Goal: Answer question/provide support: Share knowledge or assist other users

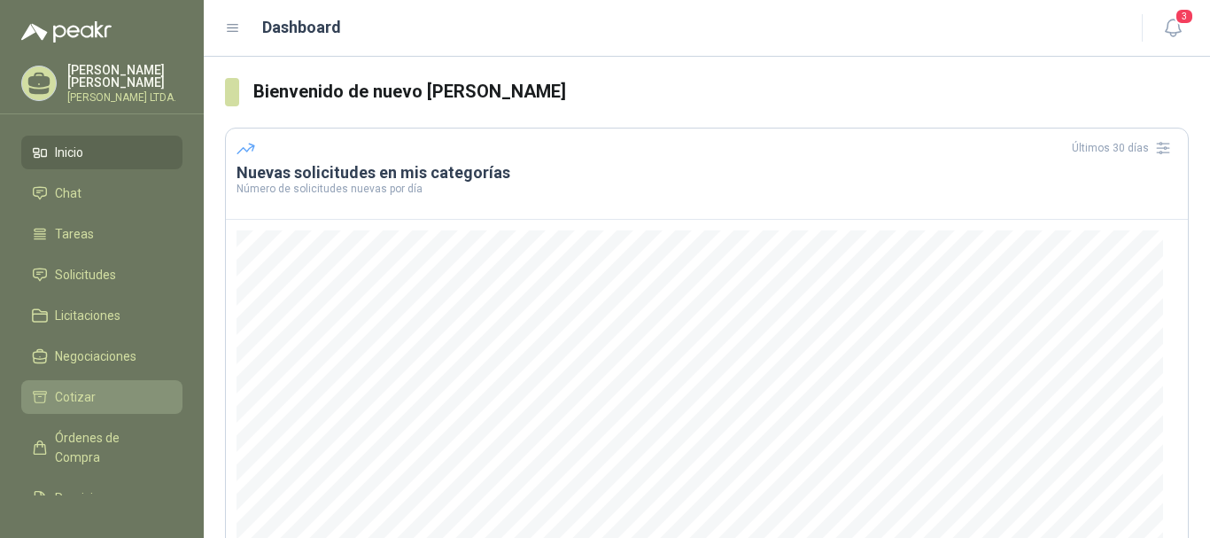
click at [89, 390] on span "Cotizar" at bounding box center [75, 396] width 41 height 19
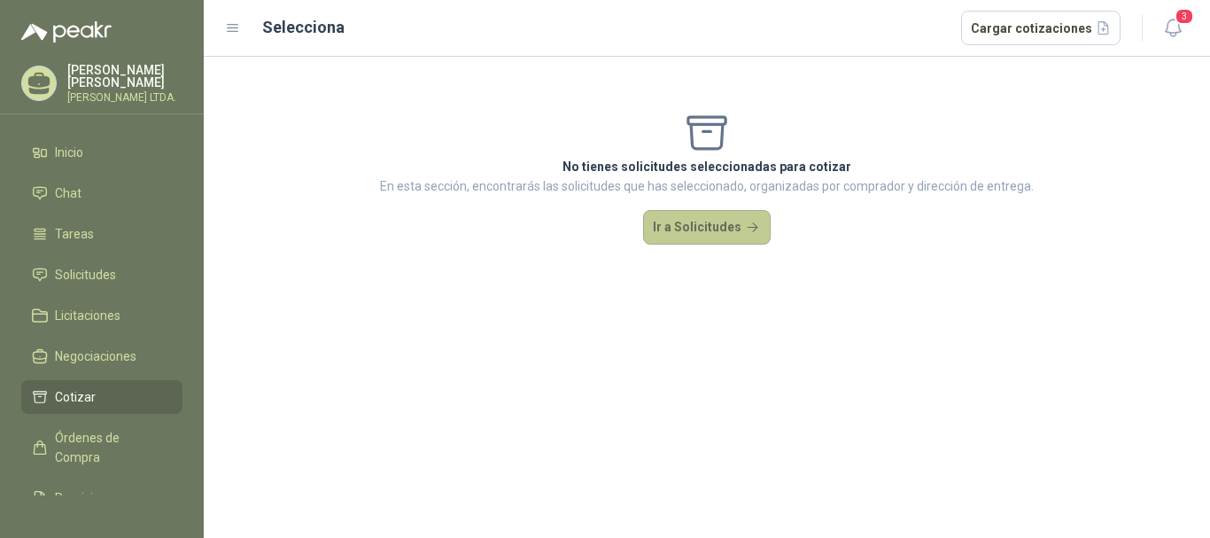
click at [737, 228] on button "Ir a Solicitudes" at bounding box center [707, 227] width 128 height 35
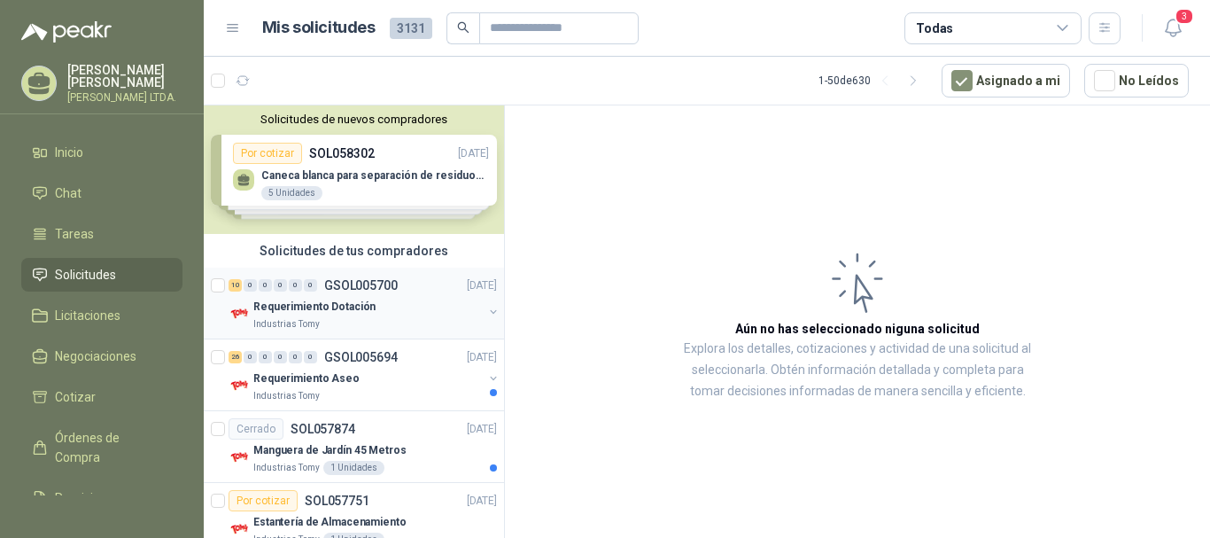
click at [379, 309] on div "Requerimiento Dotación" at bounding box center [367, 306] width 229 height 21
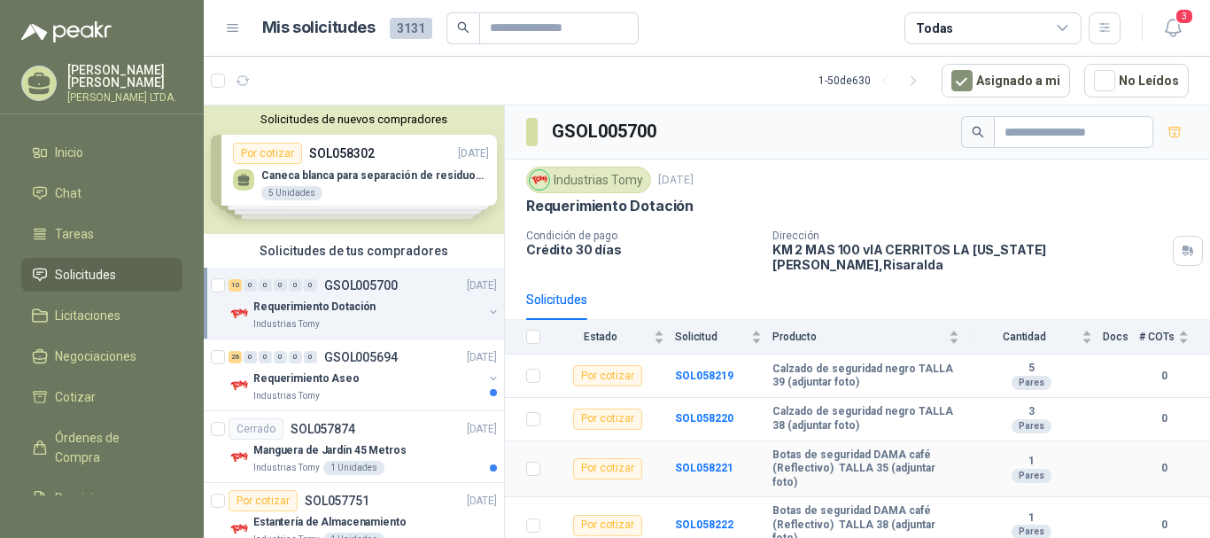
scroll to position [89, 0]
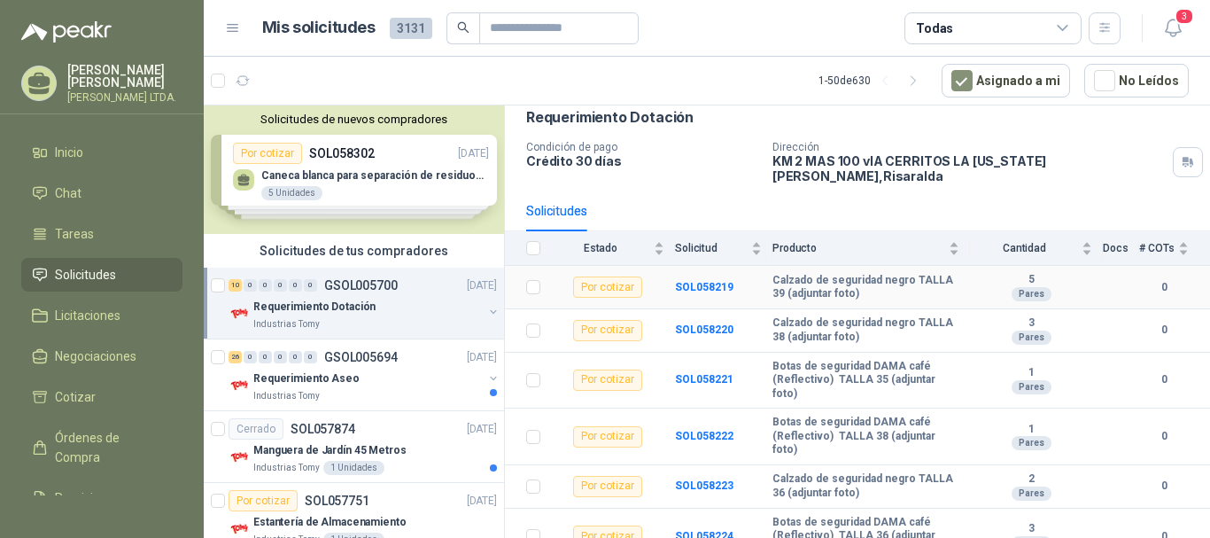
click at [625, 276] on div "Por cotizar" at bounding box center [607, 286] width 69 height 21
click at [699, 281] on b "SOL058219" at bounding box center [704, 287] width 58 height 12
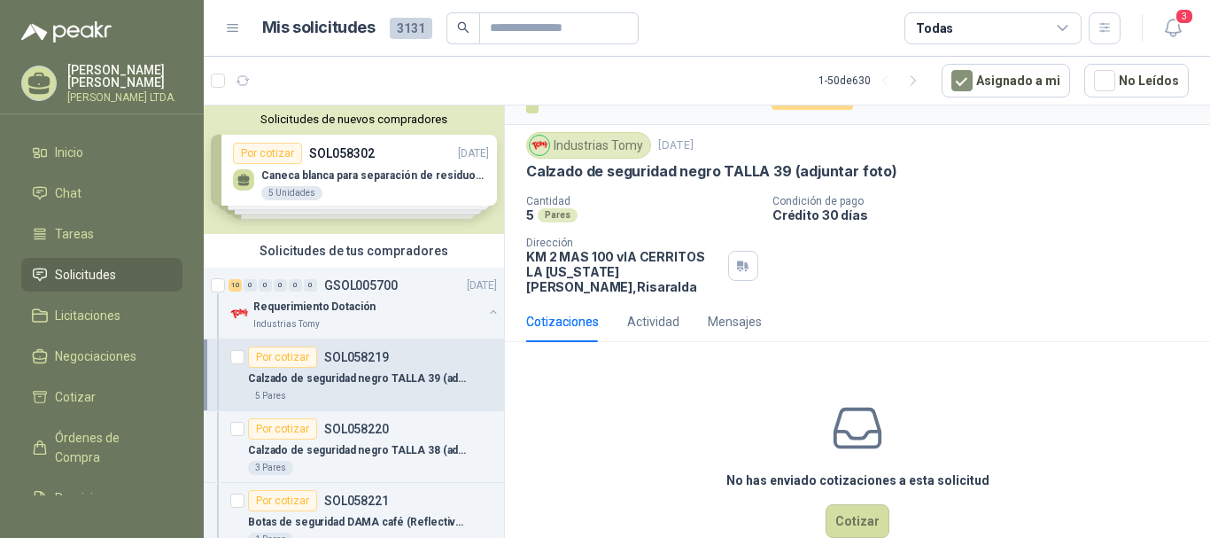
scroll to position [55, 0]
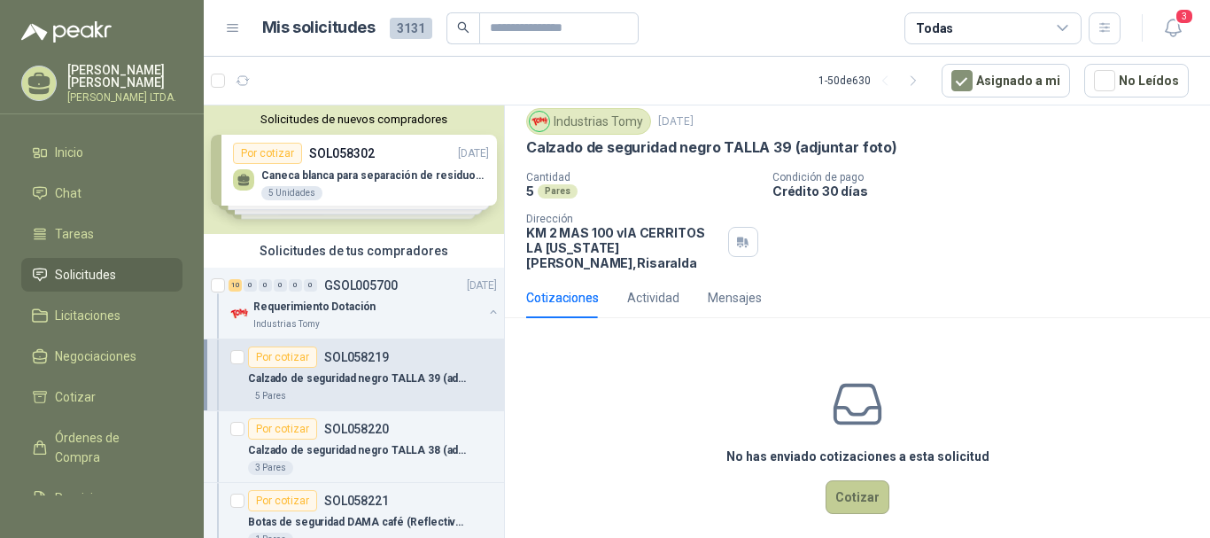
click at [871, 480] on button "Cotizar" at bounding box center [858, 497] width 64 height 34
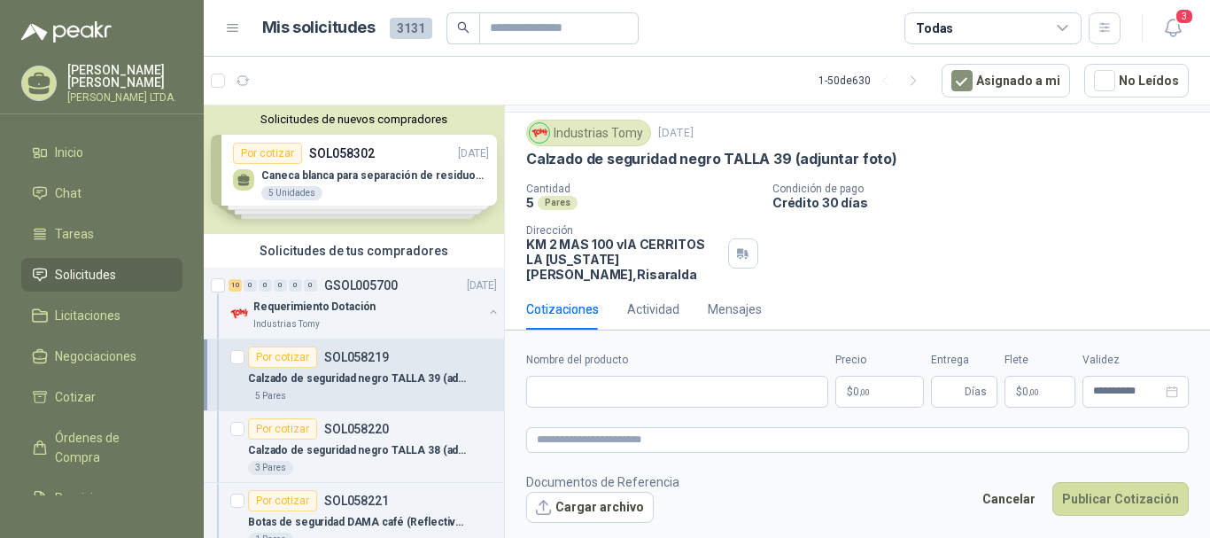
scroll to position [43, 0]
click at [611, 387] on input "Nombre del producto" at bounding box center [677, 392] width 302 height 32
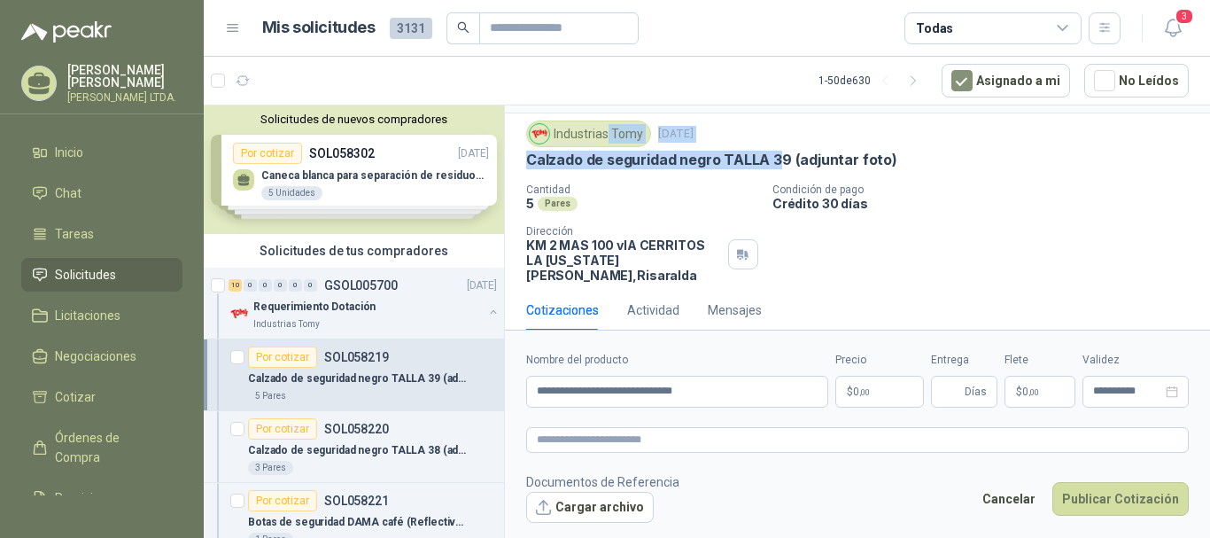
drag, startPoint x: 781, startPoint y: 158, endPoint x: 608, endPoint y: 146, distance: 173.1
click at [608, 146] on div "Industrias Tomy [DATE] Calzado de seguridad negro TALLA 39 (adjuntar foto)" at bounding box center [857, 144] width 663 height 49
click at [544, 167] on p "Calzado de seguridad negro TALLA 39 (adjuntar foto)" at bounding box center [711, 160] width 371 height 19
drag, startPoint x: 528, startPoint y: 162, endPoint x: 785, endPoint y: 159, distance: 256.9
click at [785, 159] on p "Calzado de seguridad negro TALLA 39 (adjuntar foto)" at bounding box center [711, 160] width 371 height 19
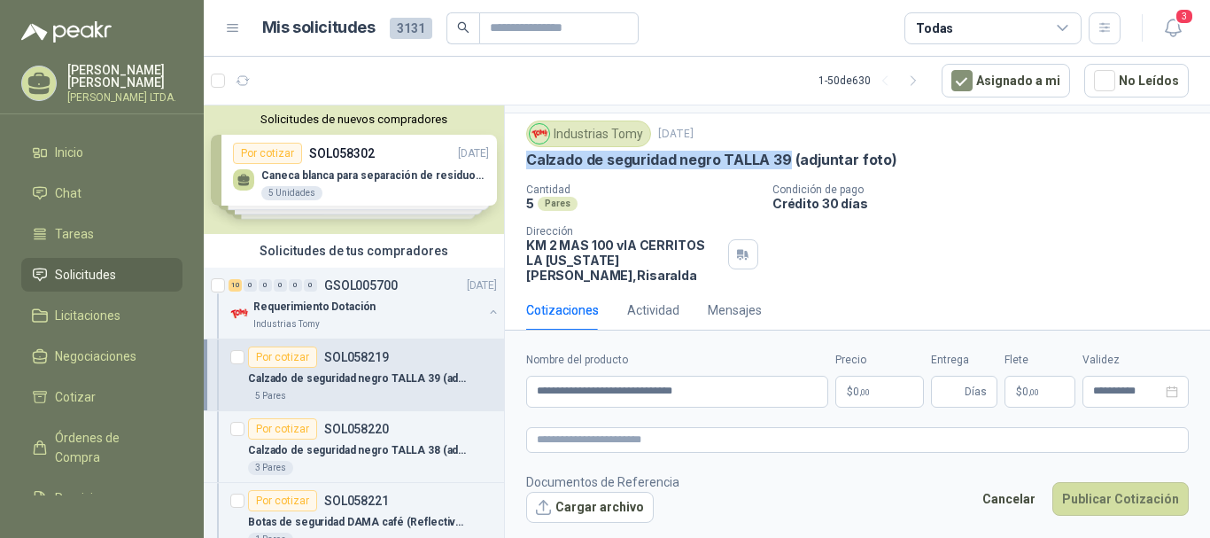
copy p "Calzado de seguridad negro TALLA 39"
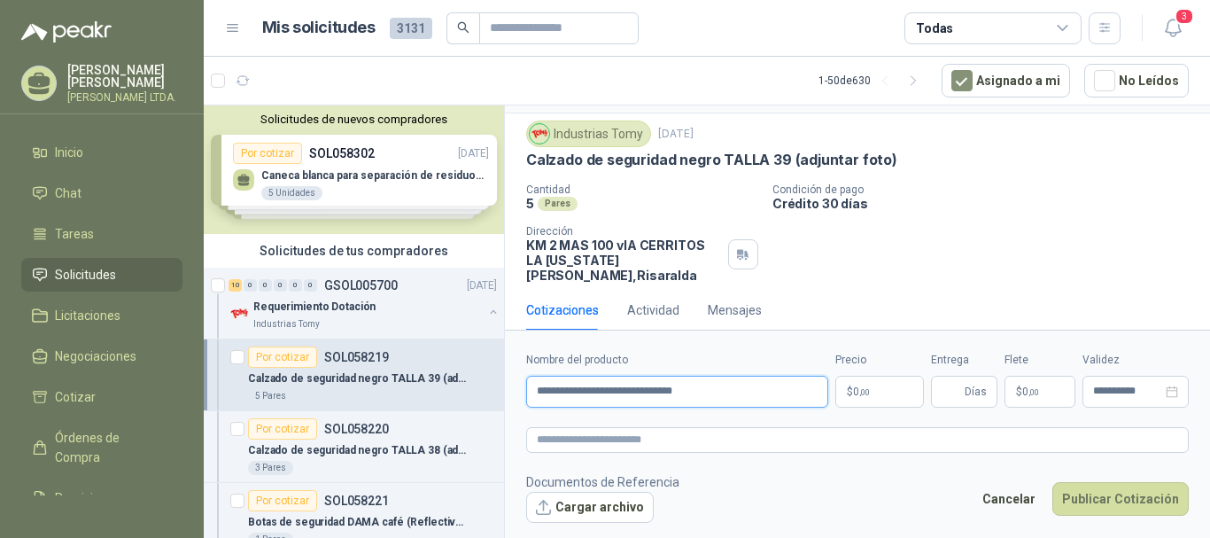
click at [737, 406] on input "**********" at bounding box center [677, 392] width 302 height 32
drag, startPoint x: 745, startPoint y: 394, endPoint x: 196, endPoint y: 307, distance: 556.1
click at [196, 307] on div "[PERSON_NAME] LTDA. Inicio Chat Tareas Solicitudes Licitaciones Negociaciones C…" at bounding box center [605, 269] width 1210 height 538
paste input "****"
type input "**********"
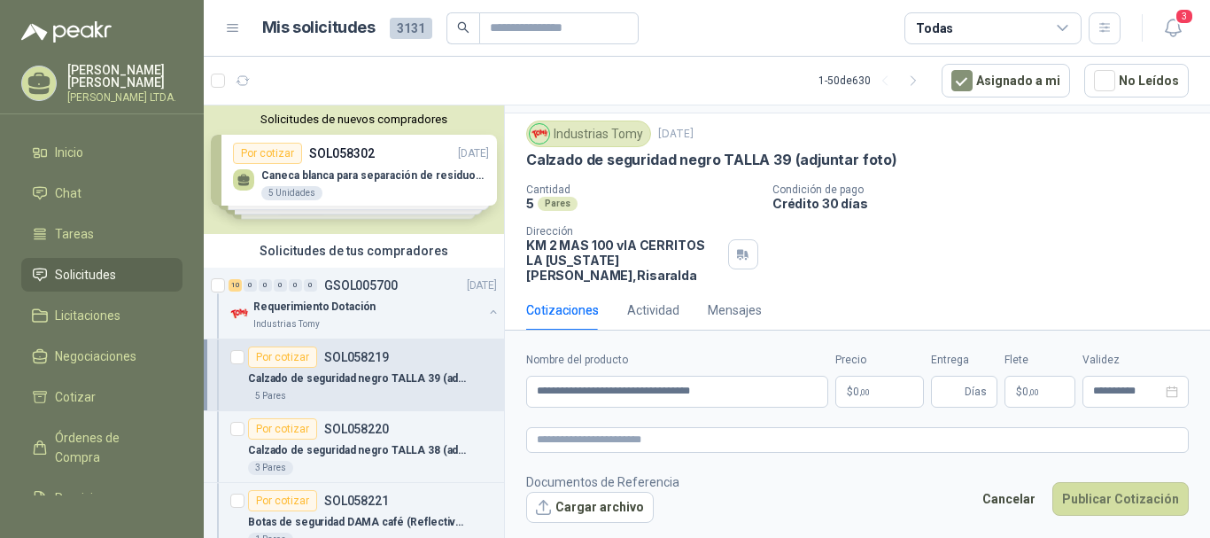
click at [888, 395] on p "$ 0 ,00" at bounding box center [879, 392] width 89 height 32
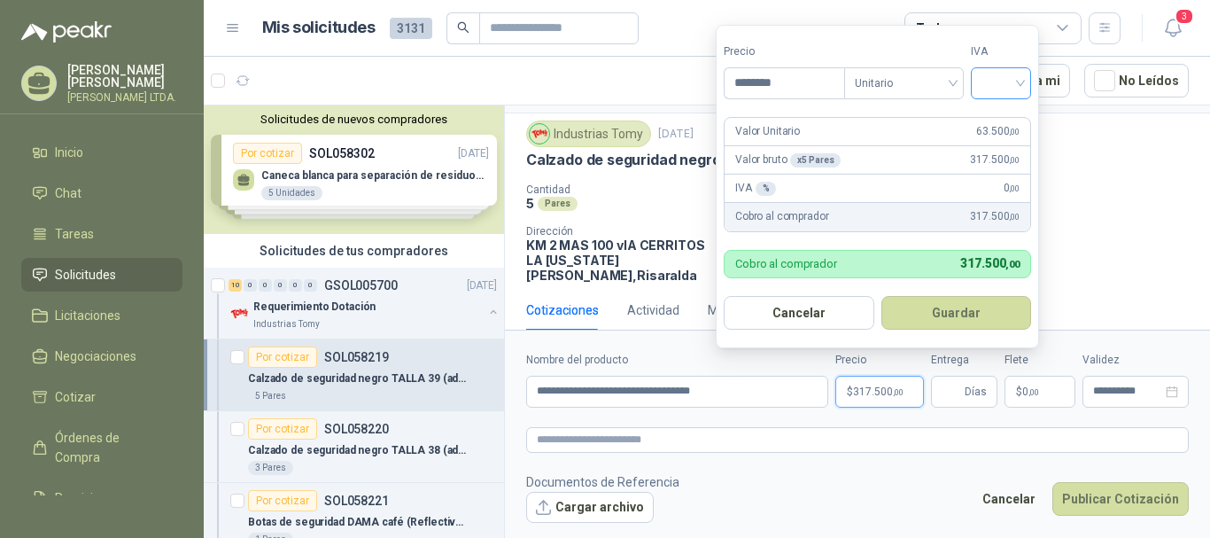
type input "********"
click at [1021, 82] on input "search" at bounding box center [1001, 81] width 39 height 27
click at [1004, 120] on div "19%" at bounding box center [1005, 119] width 33 height 19
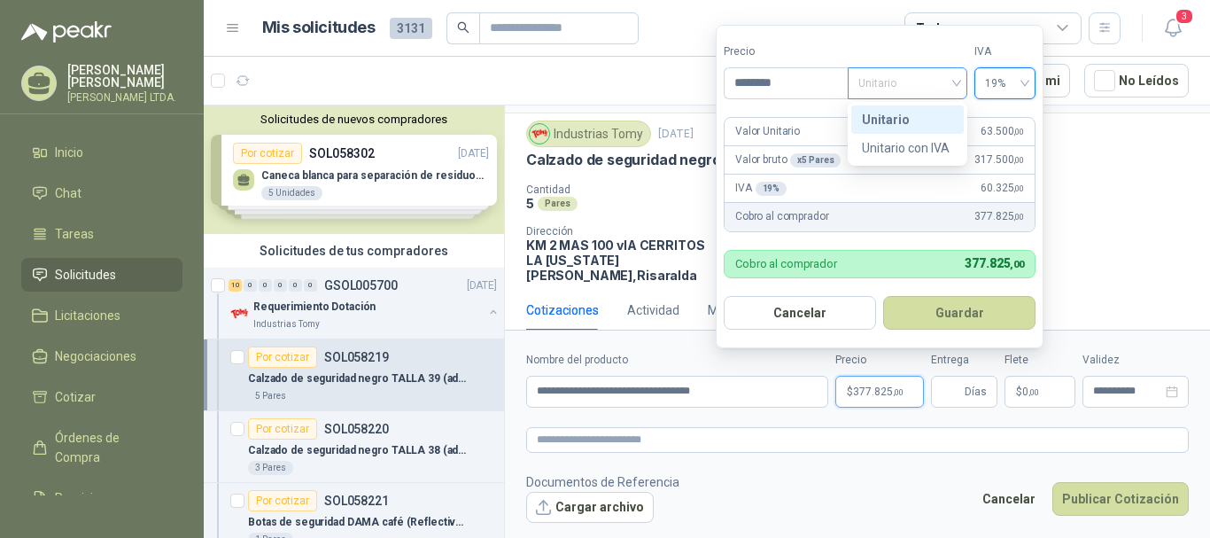
click at [955, 82] on span "Unitario" at bounding box center [907, 83] width 98 height 27
click at [941, 112] on div "Unitario" at bounding box center [907, 119] width 91 height 19
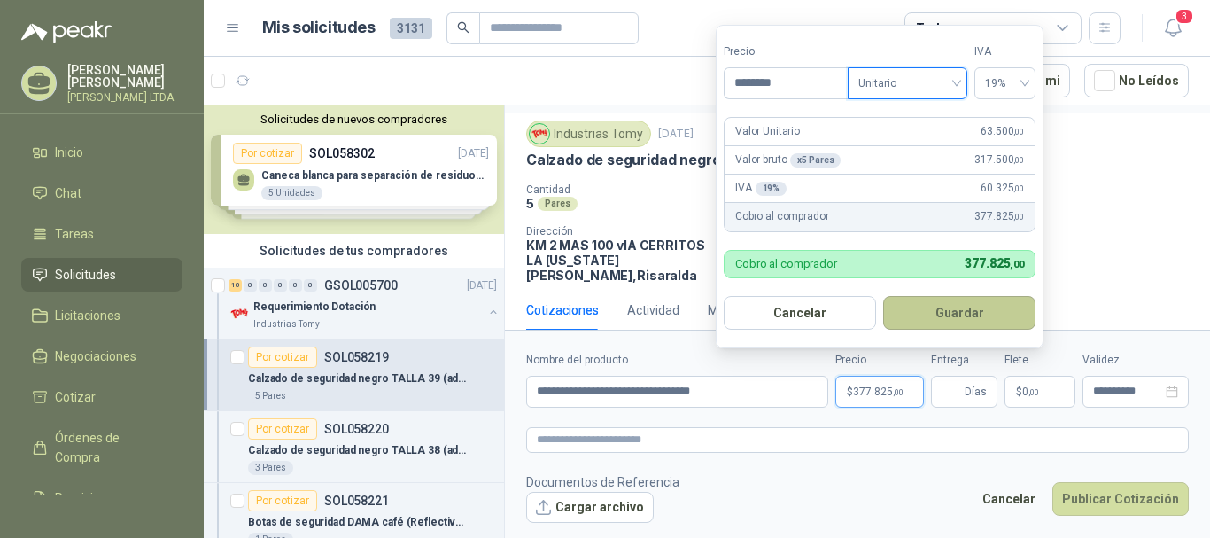
click at [942, 309] on button "Guardar" at bounding box center [959, 313] width 152 height 34
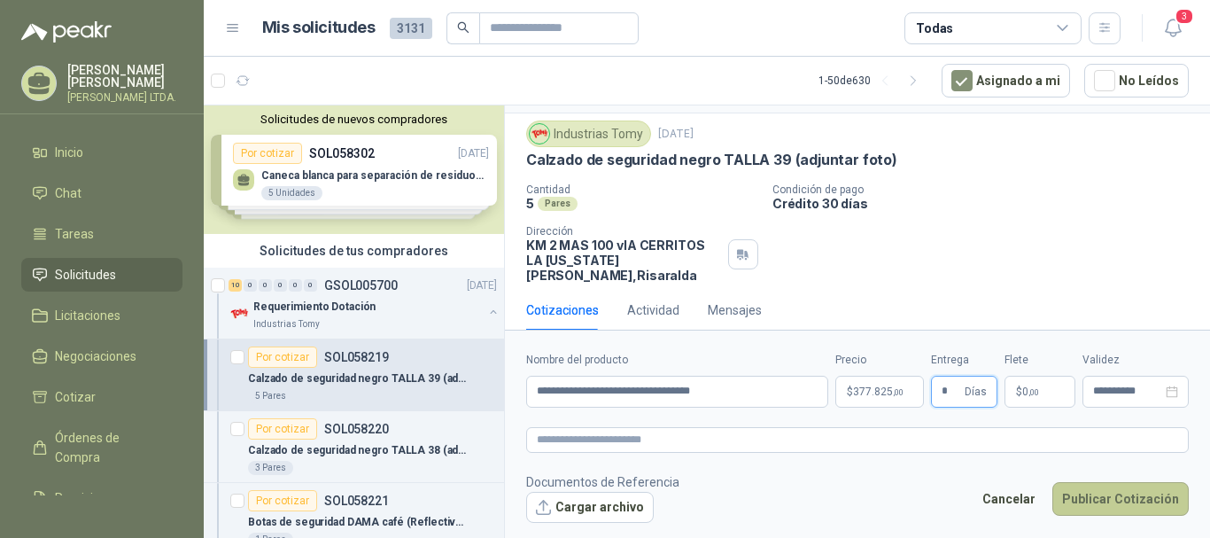
type input "*"
click at [1133, 499] on button "Publicar Cotización" at bounding box center [1121, 499] width 136 height 34
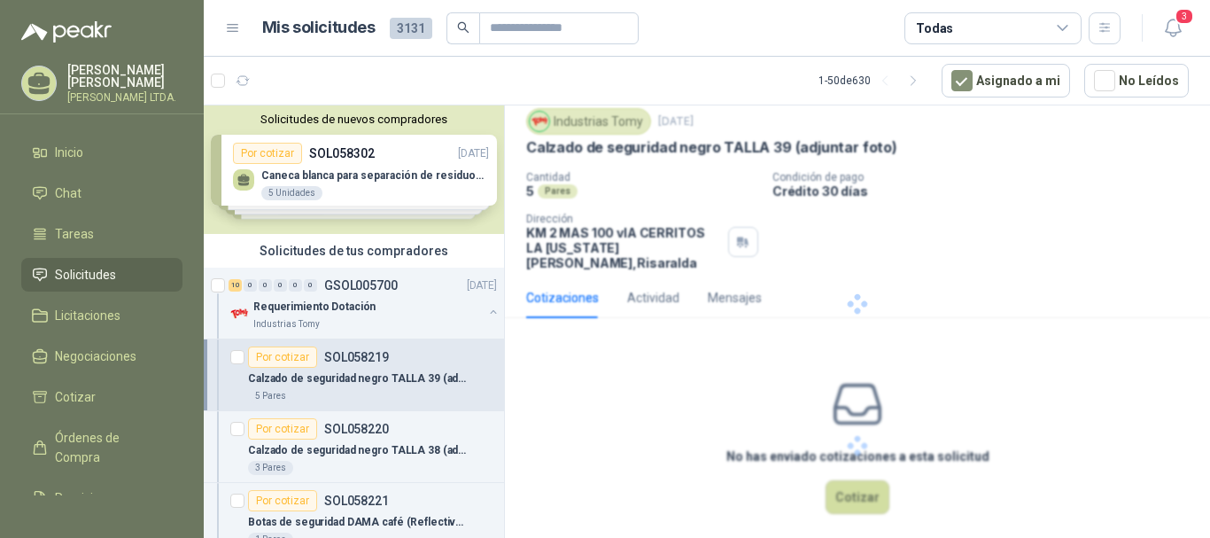
scroll to position [0, 0]
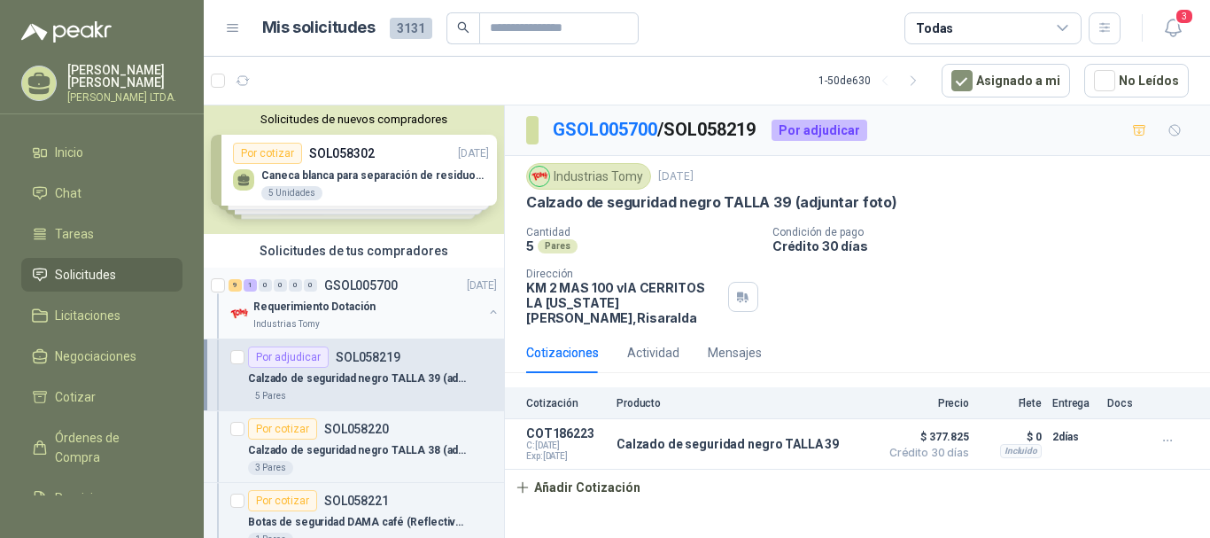
click at [353, 308] on p "Requerimiento Dotación" at bounding box center [314, 307] width 122 height 17
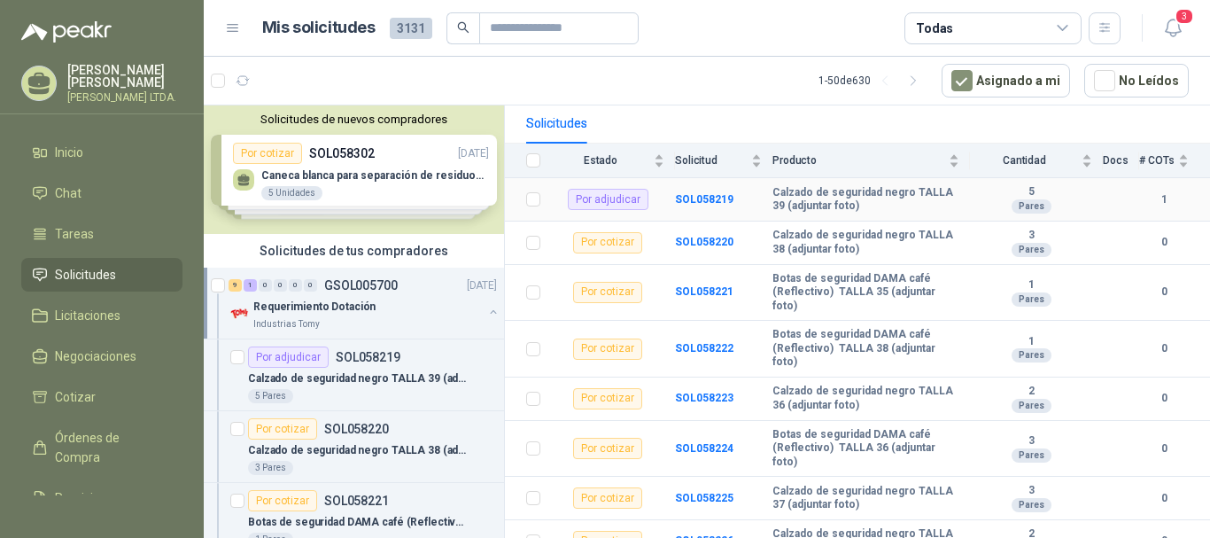
scroll to position [177, 0]
click at [552, 225] on td "Por cotizar" at bounding box center [613, 242] width 124 height 43
click at [711, 237] on td "SOL058220" at bounding box center [723, 242] width 97 height 43
click at [711, 235] on b "SOL058220" at bounding box center [704, 241] width 58 height 12
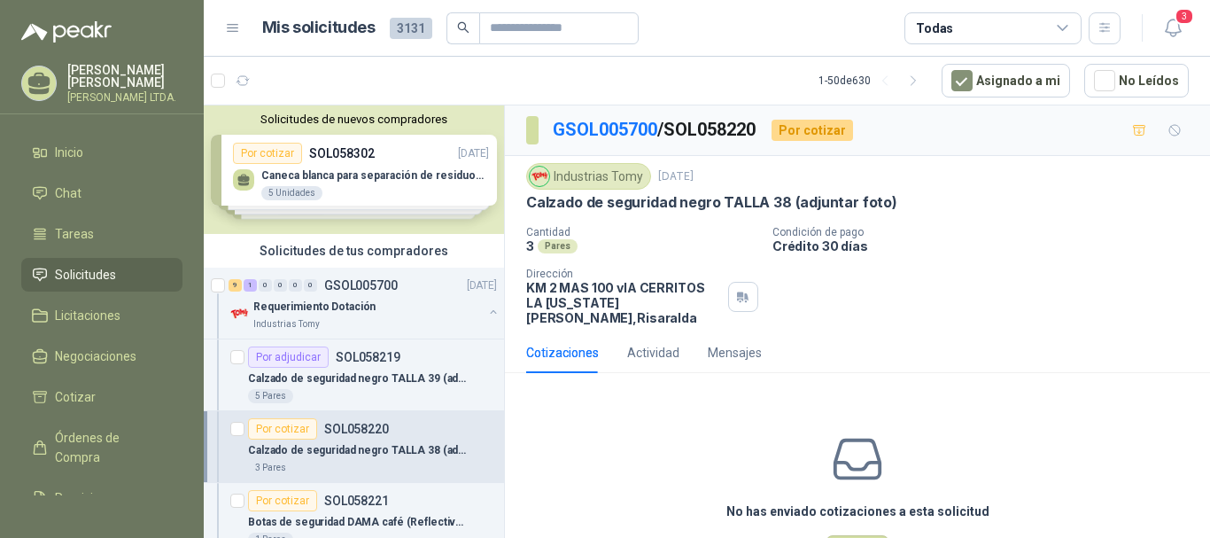
scroll to position [55, 0]
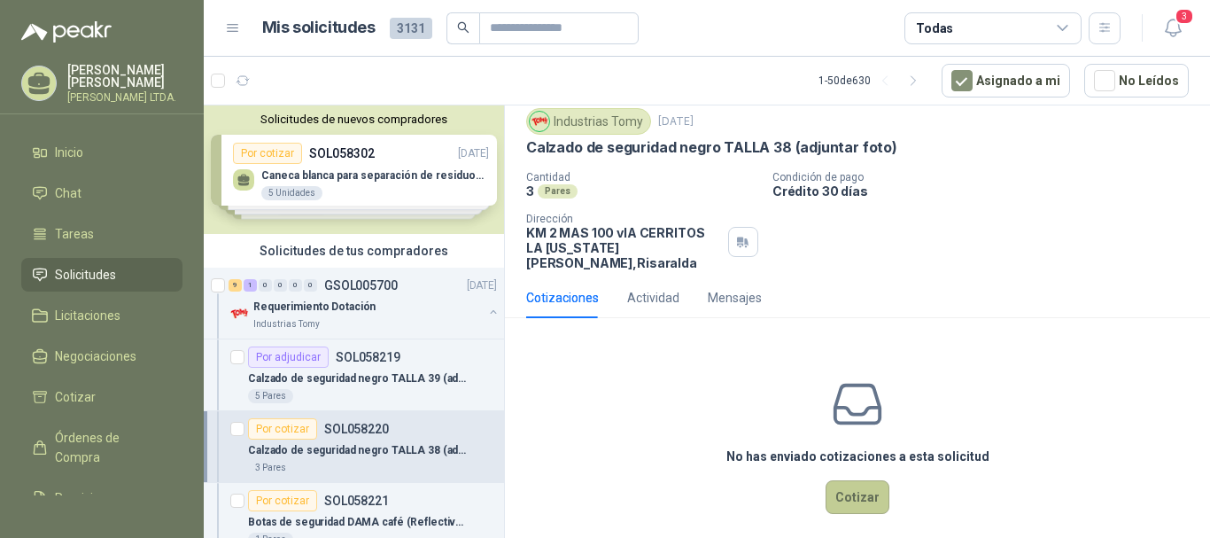
click at [851, 489] on button "Cotizar" at bounding box center [858, 497] width 64 height 34
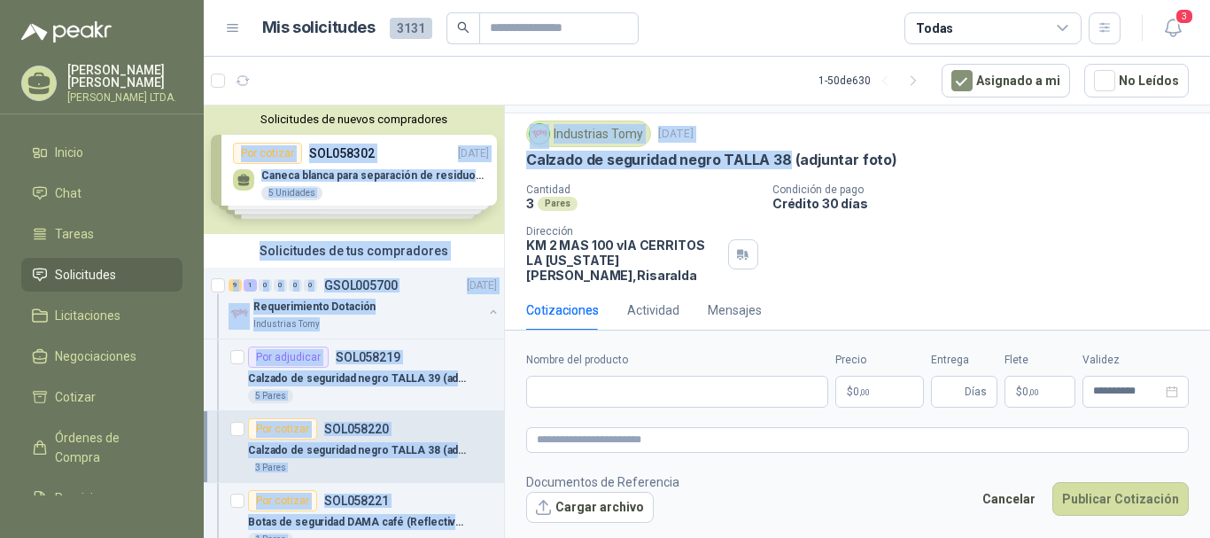
scroll to position [0, 0]
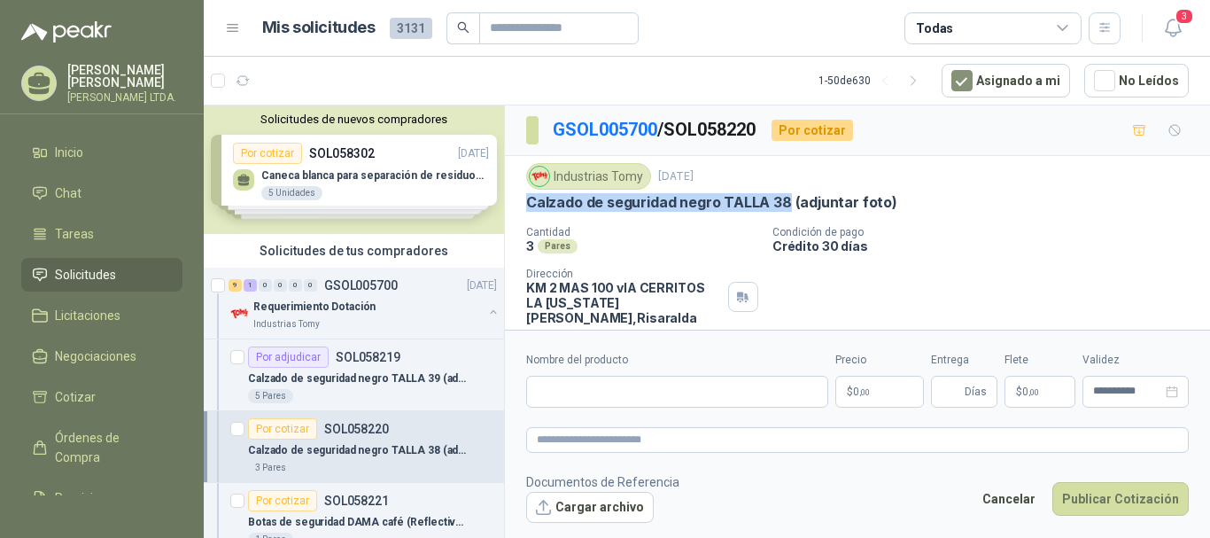
drag, startPoint x: 785, startPoint y: 160, endPoint x: 530, endPoint y: 203, distance: 258.7
click at [530, 203] on p "Calzado de seguridad negro TALLA 38 (adjuntar foto)" at bounding box center [711, 202] width 371 height 19
copy p "Calzado de seguridad negro TALLA 38"
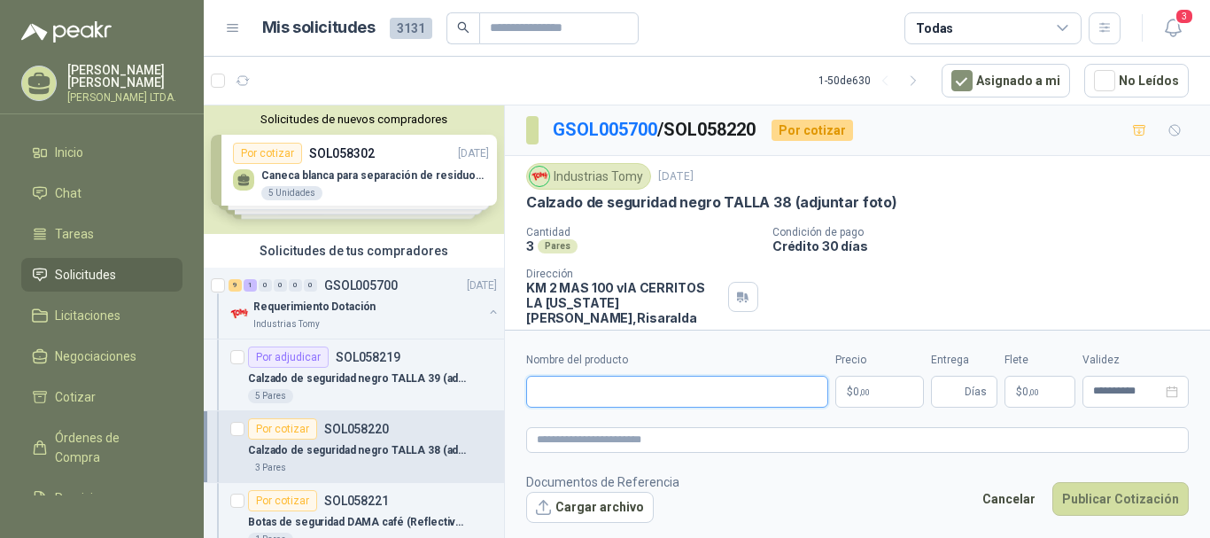
click at [644, 402] on input "Nombre del producto" at bounding box center [677, 392] width 302 height 32
paste input "**********"
type input "**********"
click at [902, 395] on p "$ 0 ,00" at bounding box center [879, 392] width 89 height 32
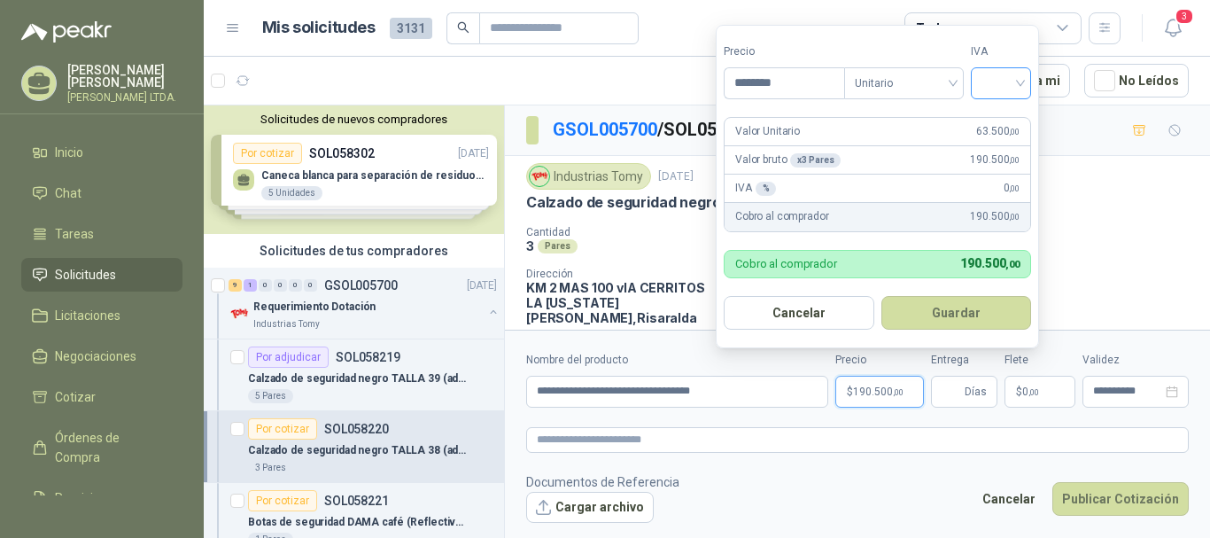
type input "********"
click at [1021, 74] on input "search" at bounding box center [1001, 81] width 39 height 27
click at [998, 119] on div "19%" at bounding box center [1005, 119] width 33 height 19
click at [948, 307] on button "Guardar" at bounding box center [959, 313] width 152 height 34
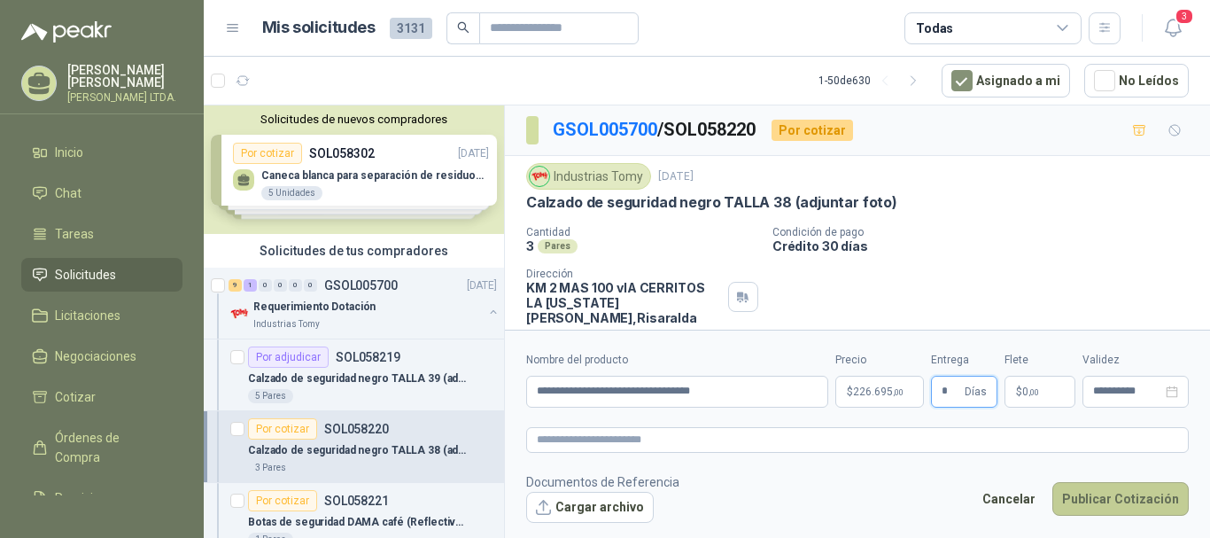
type input "*"
click at [1092, 501] on button "Publicar Cotización" at bounding box center [1121, 499] width 136 height 34
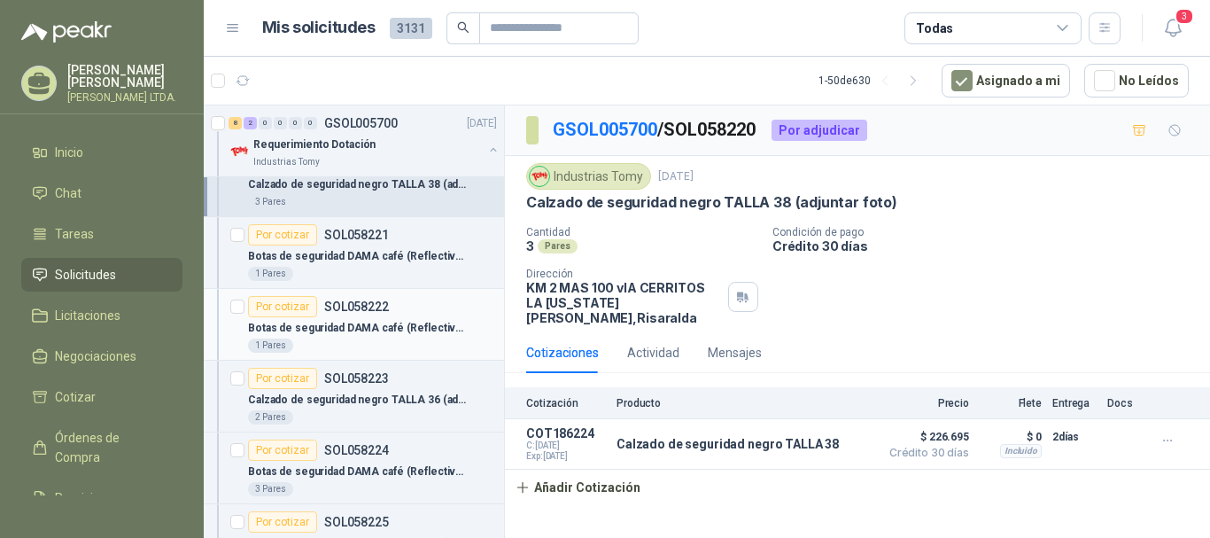
scroll to position [354, 0]
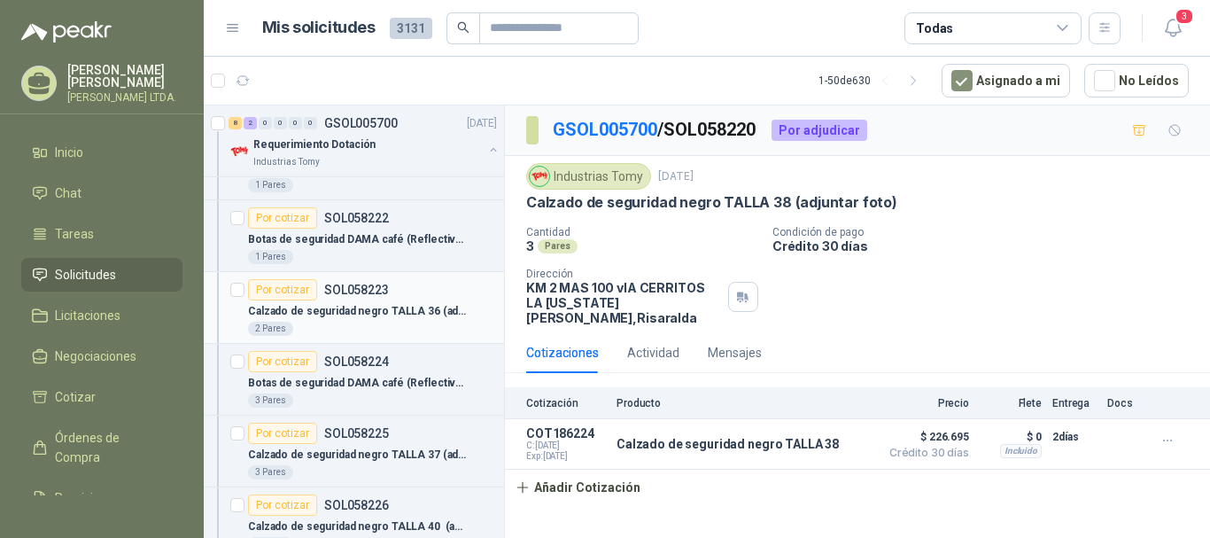
click at [374, 315] on p "Calzado de seguridad negro TALLA 36 (adjuntar foto)" at bounding box center [358, 311] width 221 height 17
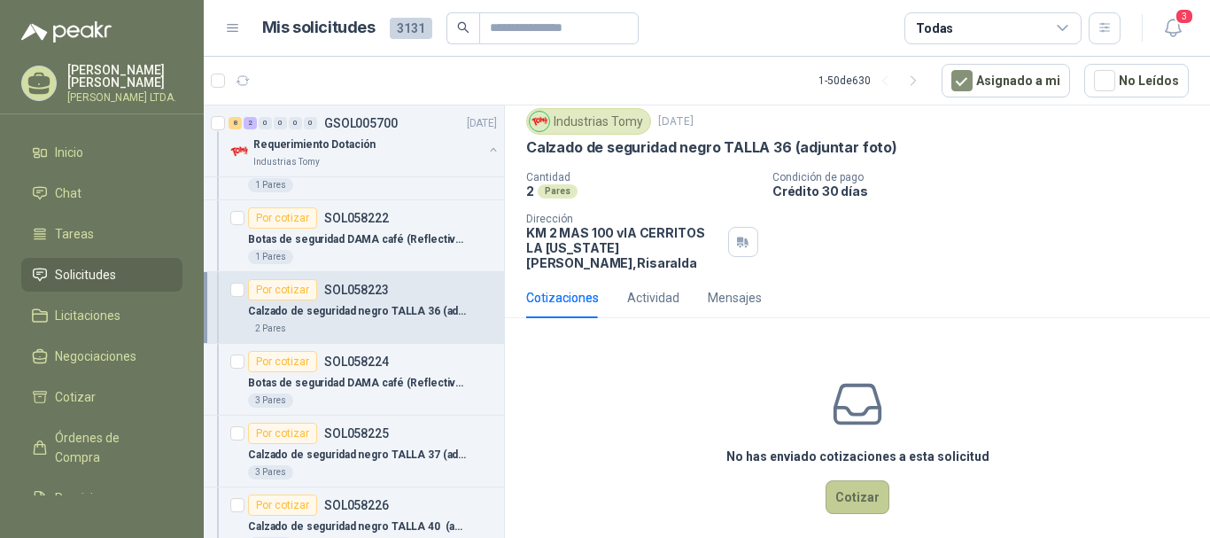
click at [871, 480] on button "Cotizar" at bounding box center [858, 497] width 64 height 34
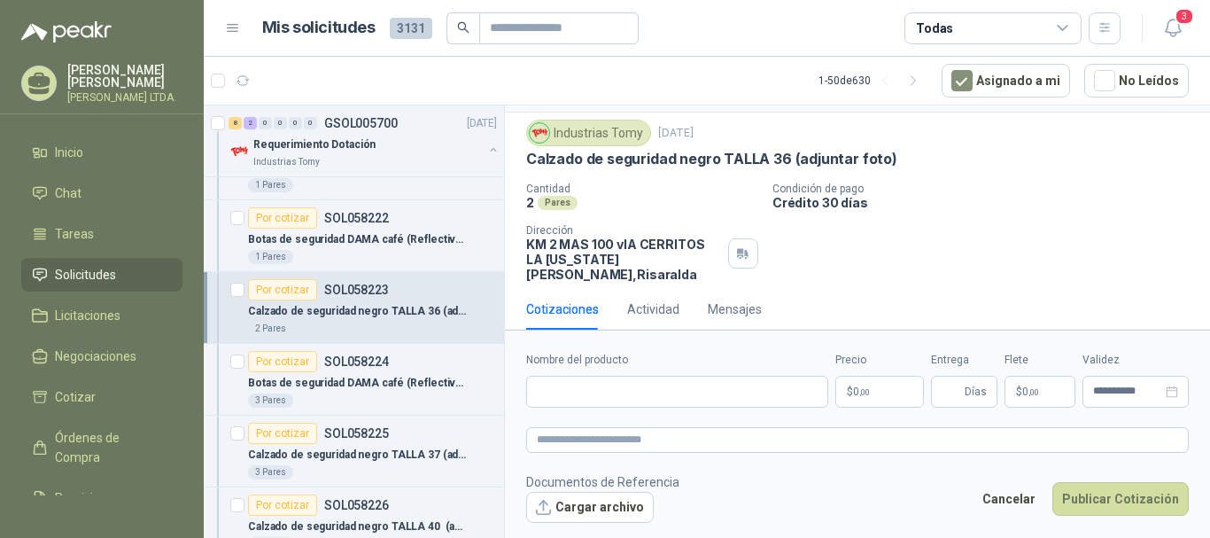
scroll to position [43, 0]
drag, startPoint x: 525, startPoint y: 159, endPoint x: 784, endPoint y: 159, distance: 258.7
click at [784, 159] on div "Industrias Tomy [DATE] Calzado de seguridad negro TALLA 36 (adjuntar foto) Can…" at bounding box center [857, 201] width 705 height 176
copy p "Calzado de seguridad negro TALLA 36"
click at [695, 387] on input "Nombre del producto" at bounding box center [677, 392] width 302 height 32
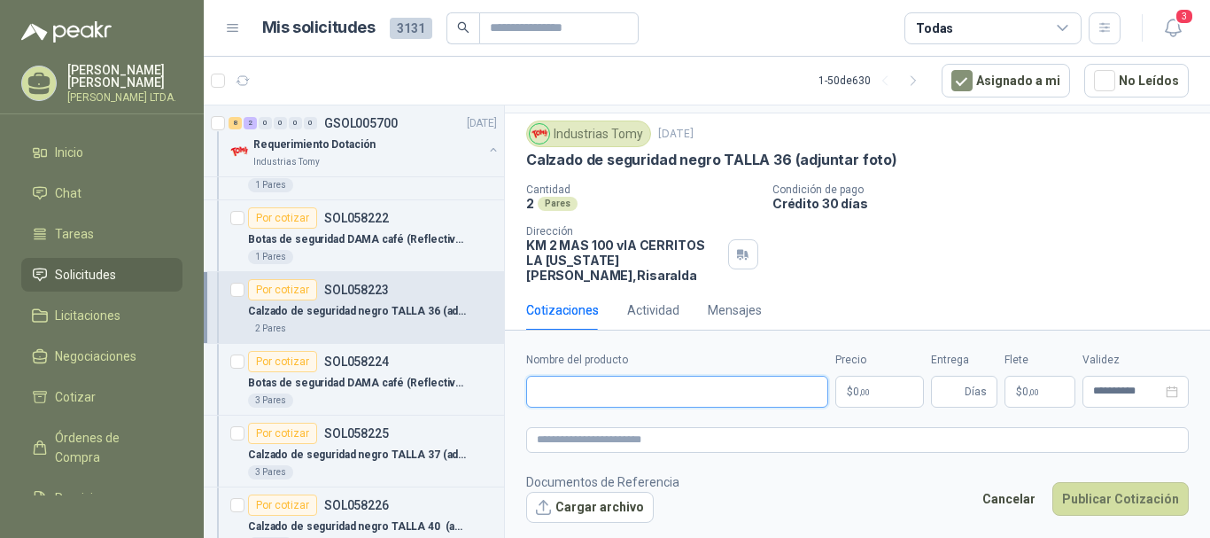
paste input "**********"
type input "**********"
click at [885, 385] on p "$ 0 ,00" at bounding box center [879, 392] width 89 height 32
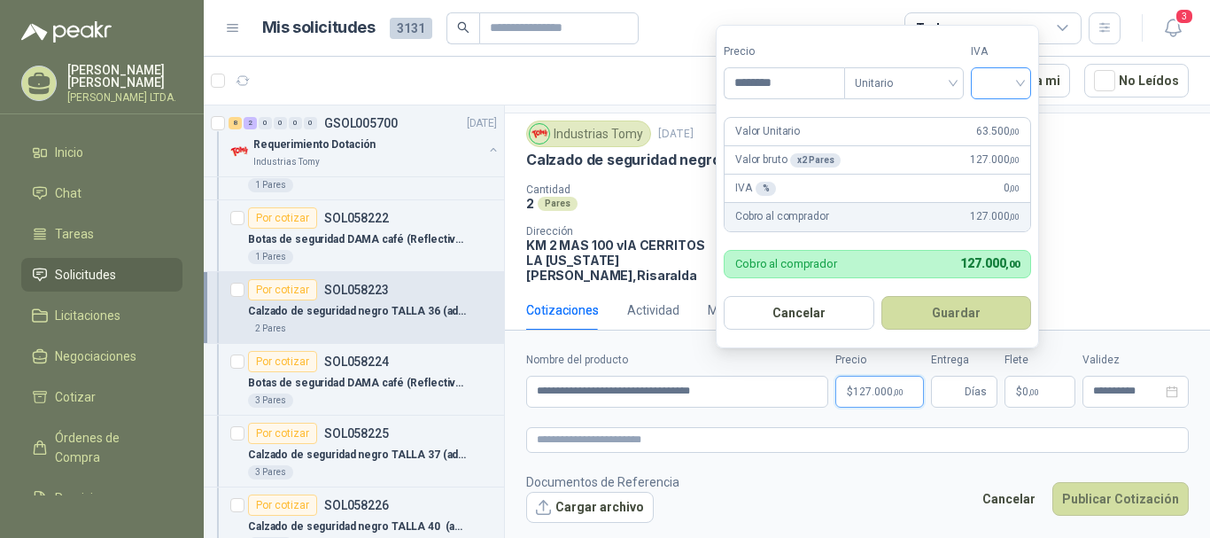
click at [1025, 88] on div at bounding box center [1001, 83] width 60 height 32
type input "********"
click at [1005, 118] on div "19%" at bounding box center [1005, 119] width 33 height 19
click at [967, 324] on button "Guardar" at bounding box center [959, 313] width 152 height 34
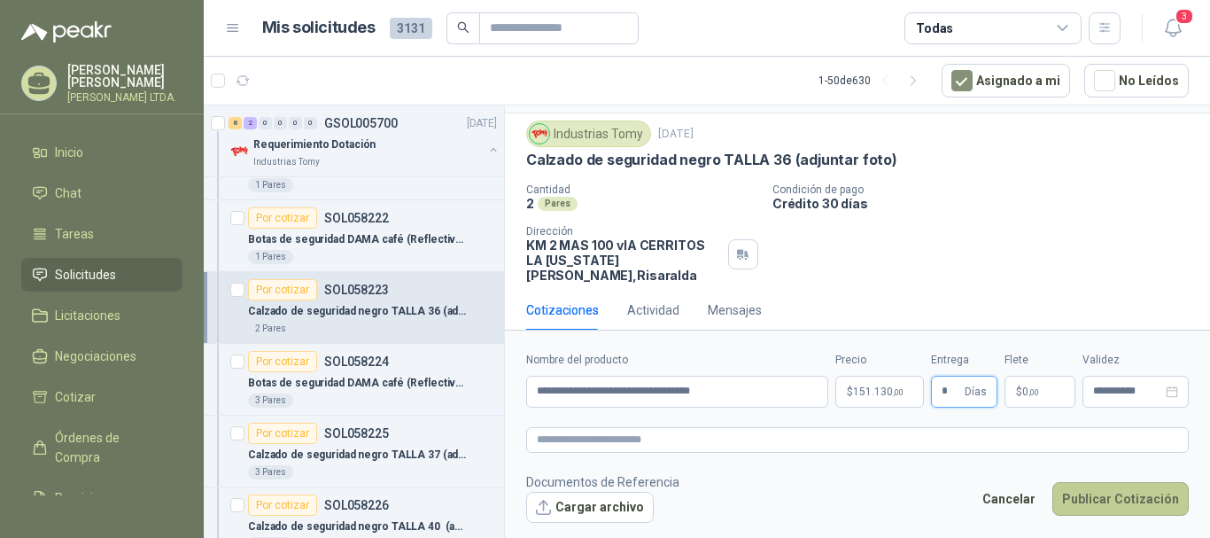
type input "*"
click at [1107, 488] on button "Publicar Cotización" at bounding box center [1121, 499] width 136 height 34
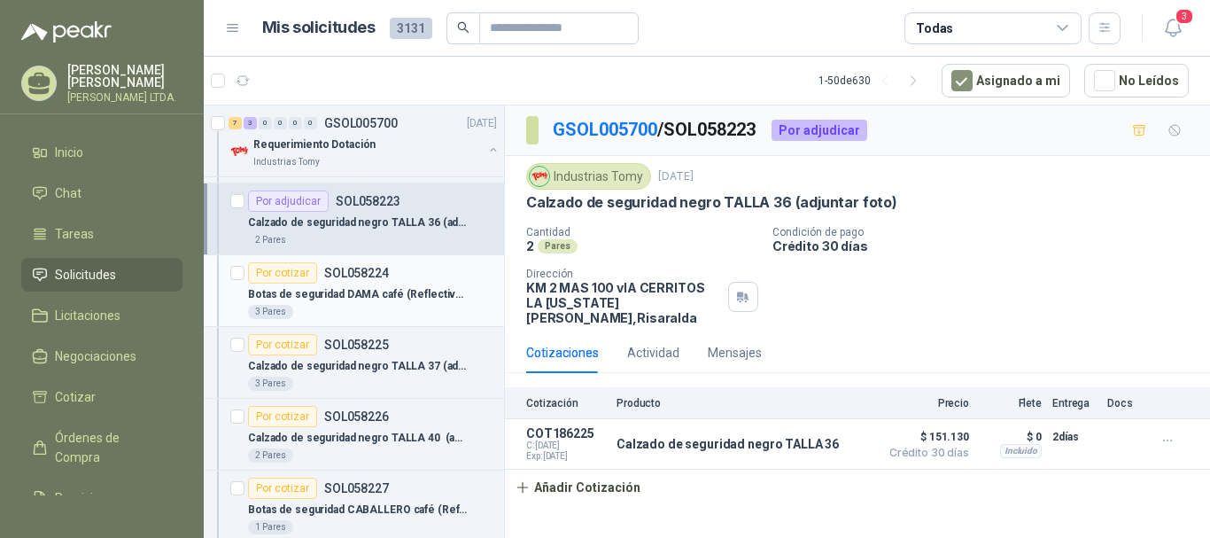
scroll to position [532, 0]
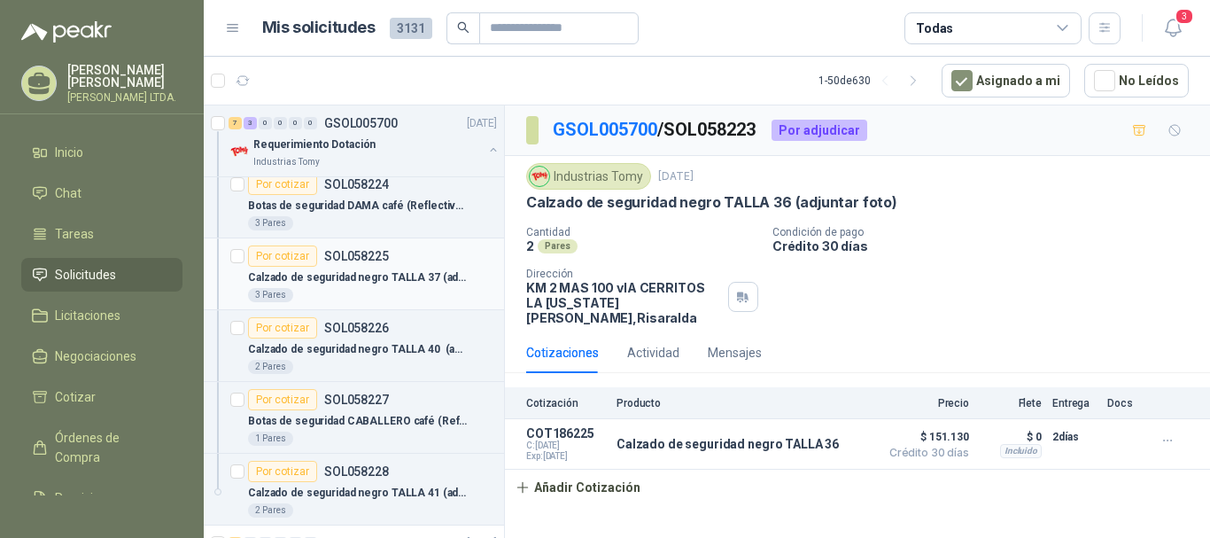
click at [350, 280] on p "Calzado de seguridad negro TALLA 37 (adjuntar foto)" at bounding box center [358, 277] width 221 height 17
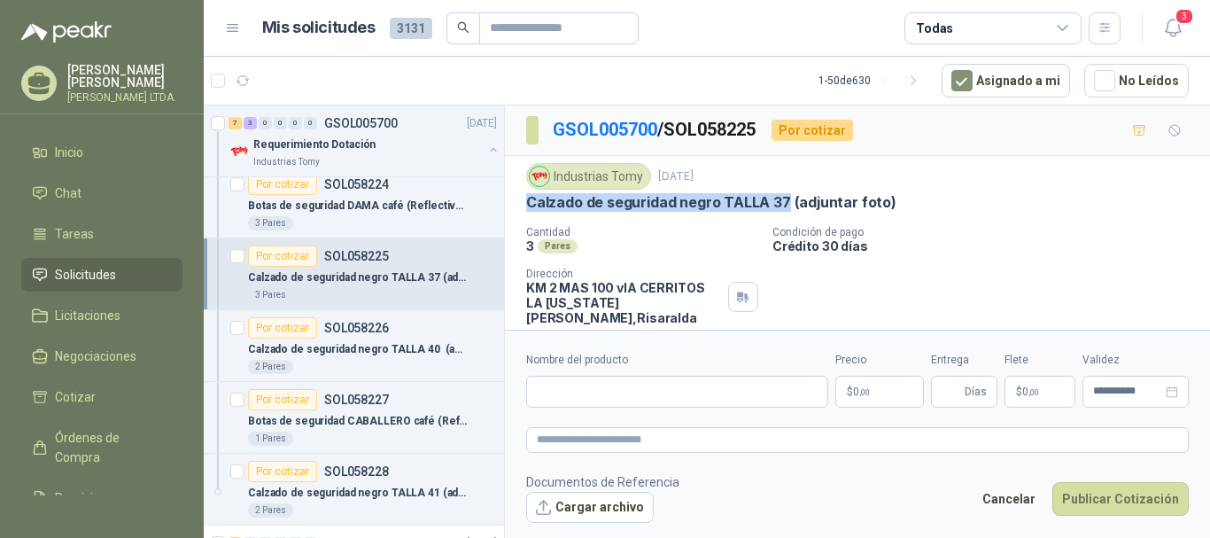
drag, startPoint x: 524, startPoint y: 204, endPoint x: 783, endPoint y: 210, distance: 258.8
click at [783, 210] on div "Industrias Tomy [DATE] Calzado de seguridad negro TALLA 37 (adjuntar foto) Can…" at bounding box center [857, 244] width 705 height 176
copy p "Calzado de seguridad negro TALLA 37"
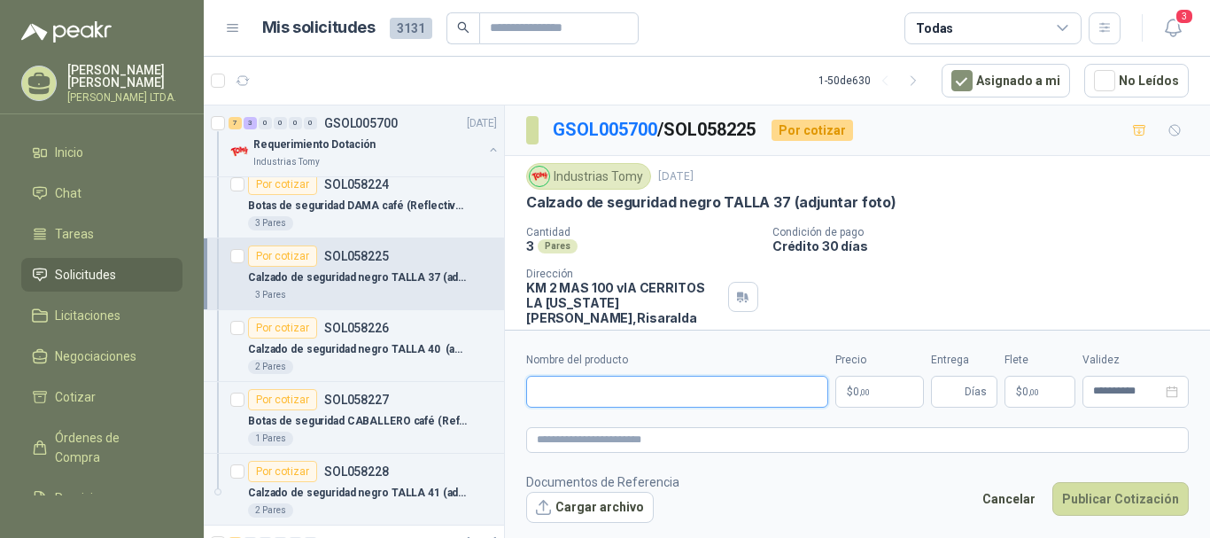
click at [645, 385] on input "Nombre del producto" at bounding box center [677, 392] width 302 height 32
paste input "**********"
type input "**********"
click at [879, 391] on p "$ 0 ,00" at bounding box center [879, 392] width 89 height 32
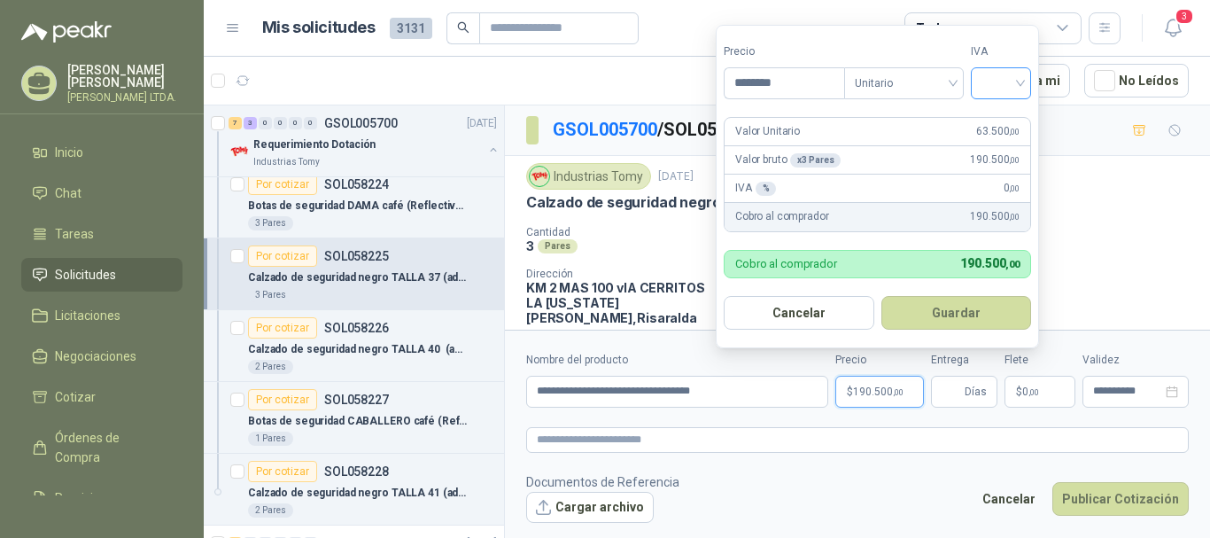
type input "********"
click at [1013, 79] on input "search" at bounding box center [1001, 81] width 39 height 27
click at [1013, 121] on div "19%" at bounding box center [1005, 119] width 33 height 19
click at [964, 300] on button "Guardar" at bounding box center [959, 313] width 152 height 34
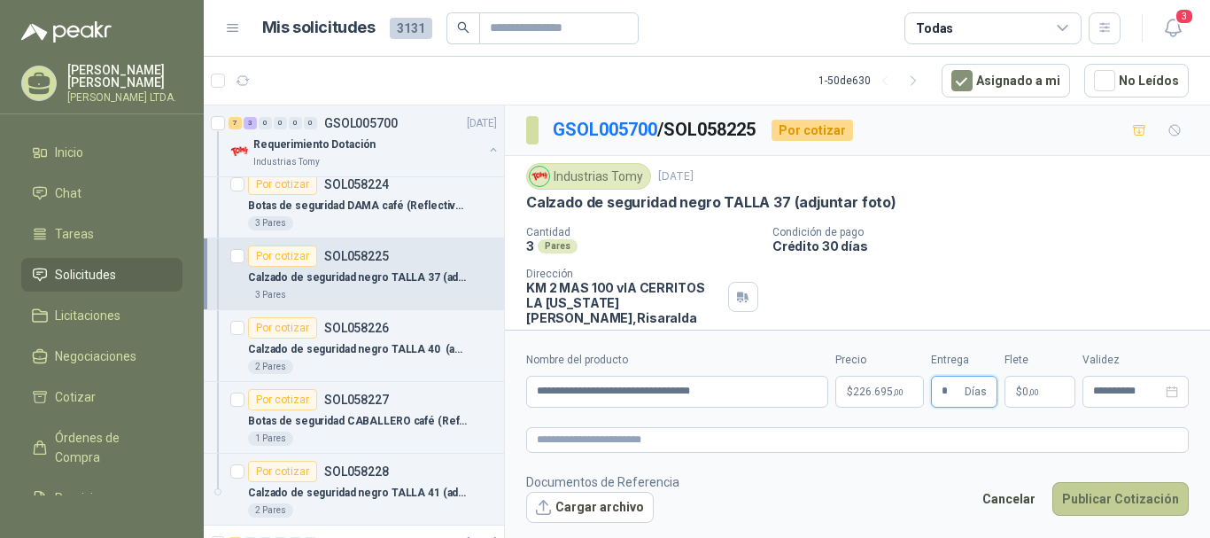
type input "*"
click at [1084, 500] on button "Publicar Cotización" at bounding box center [1121, 499] width 136 height 34
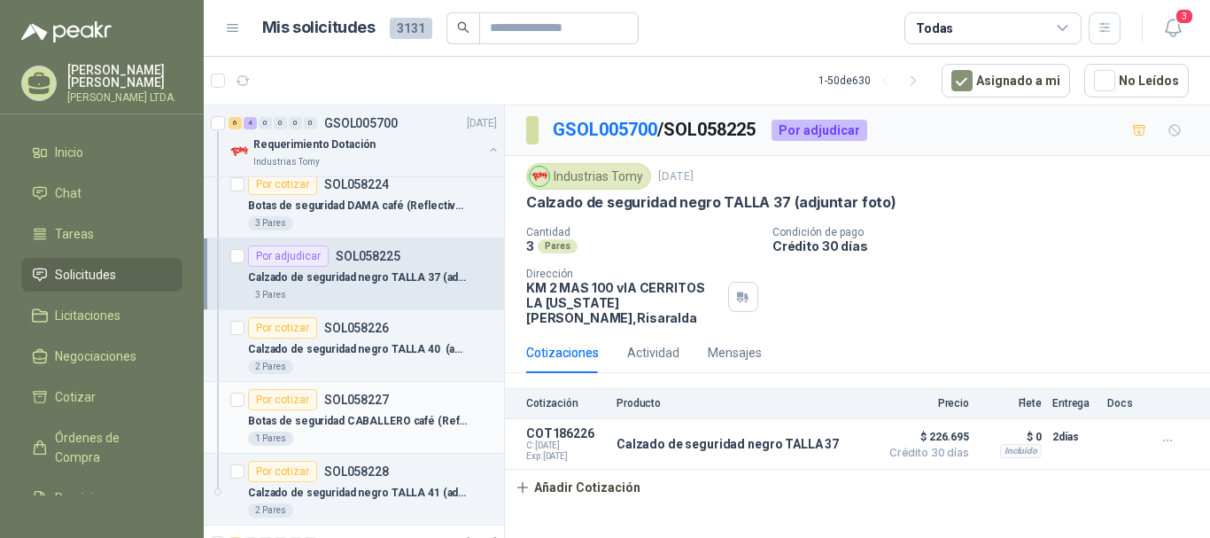
scroll to position [620, 0]
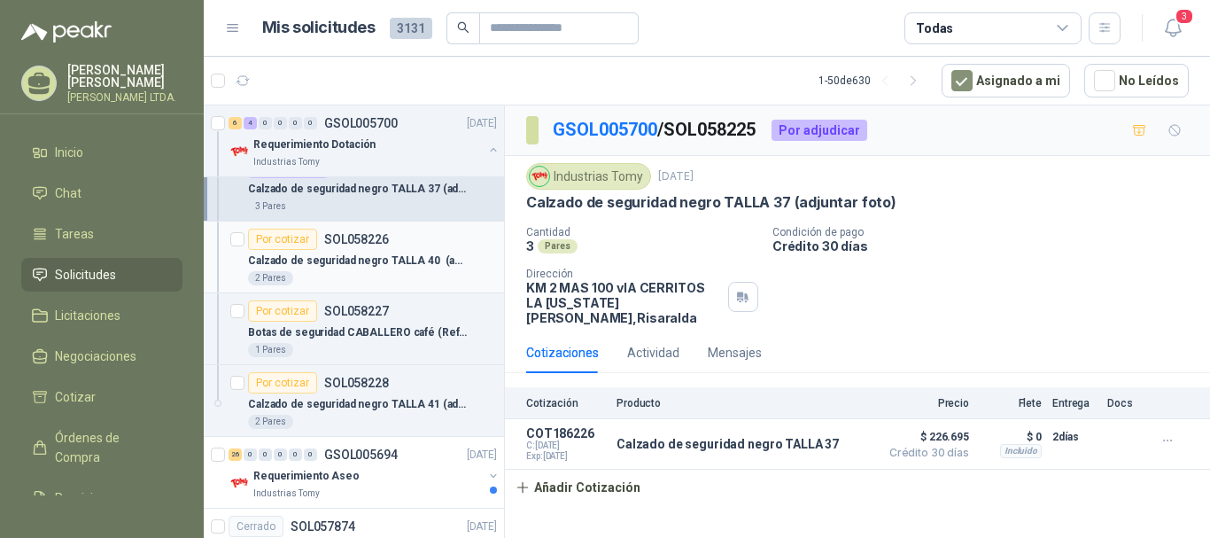
click at [377, 263] on p "Calzado de seguridad negro TALLA 40 (adjuntar foto)" at bounding box center [358, 260] width 221 height 17
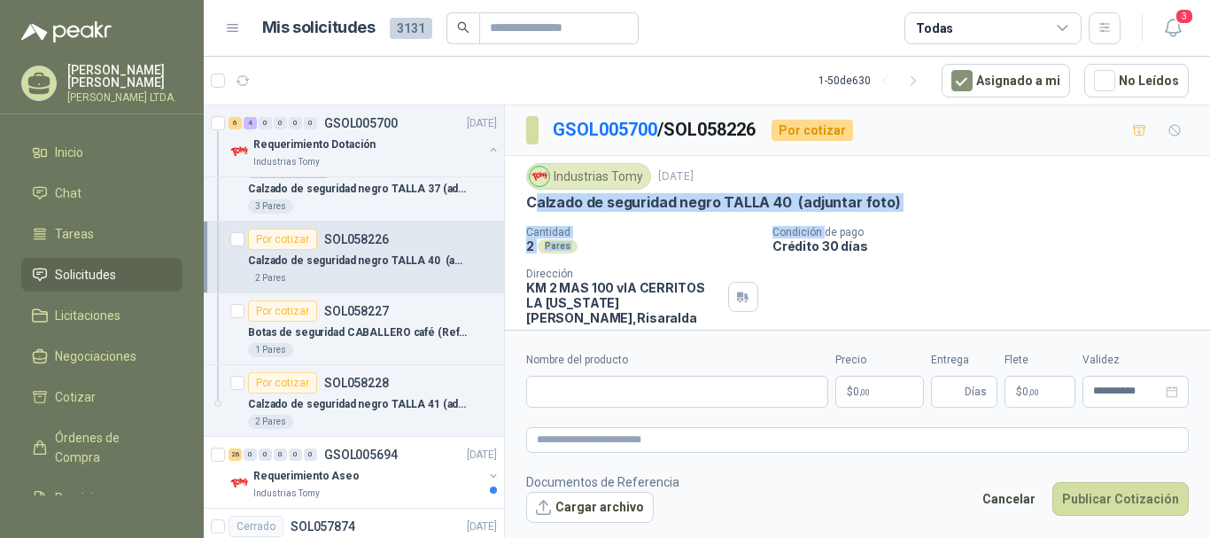
drag, startPoint x: 532, startPoint y: 202, endPoint x: 819, endPoint y: 223, distance: 288.7
click at [819, 223] on div "Industrias Tomy [DATE] Calzado de seguridad negro TALLA 40 (adjuntar foto) Can…" at bounding box center [857, 244] width 663 height 162
click at [780, 197] on p "Calzado de seguridad negro TALLA 40 (adjuntar foto)" at bounding box center [713, 202] width 375 height 19
drag, startPoint x: 787, startPoint y: 201, endPoint x: 528, endPoint y: 209, distance: 258.8
click at [528, 209] on p "Calzado de seguridad negro TALLA 40 (adjuntar foto)" at bounding box center [713, 202] width 375 height 19
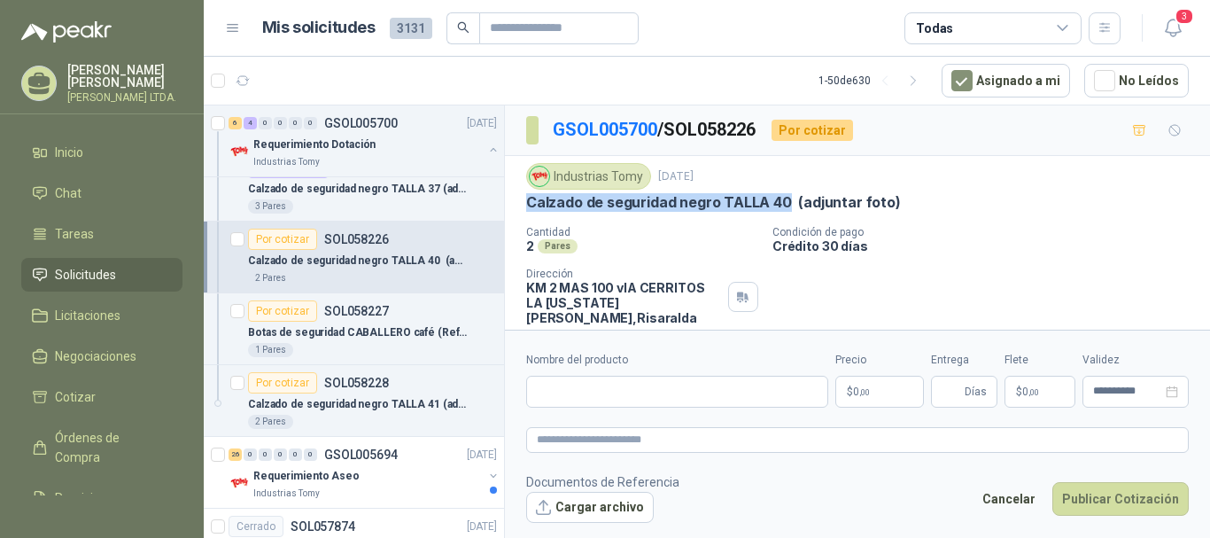
copy p "Calzado de seguridad negro TALLA 40"
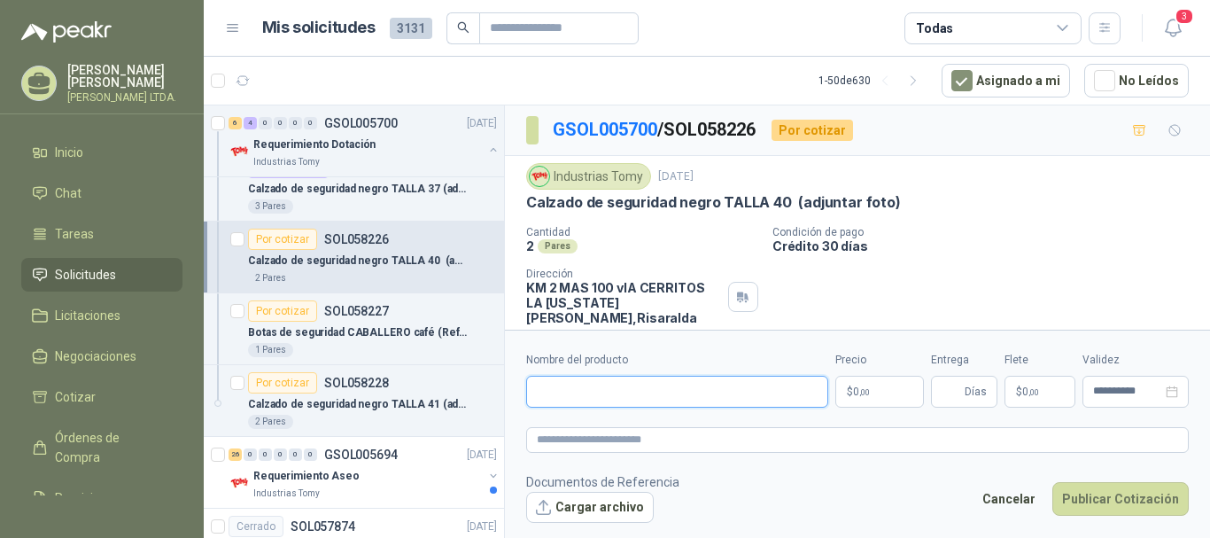
click at [625, 403] on input "Nombre del producto" at bounding box center [677, 392] width 302 height 32
paste input "**********"
type input "**********"
click at [890, 392] on p "$ 0 ,00" at bounding box center [879, 392] width 89 height 32
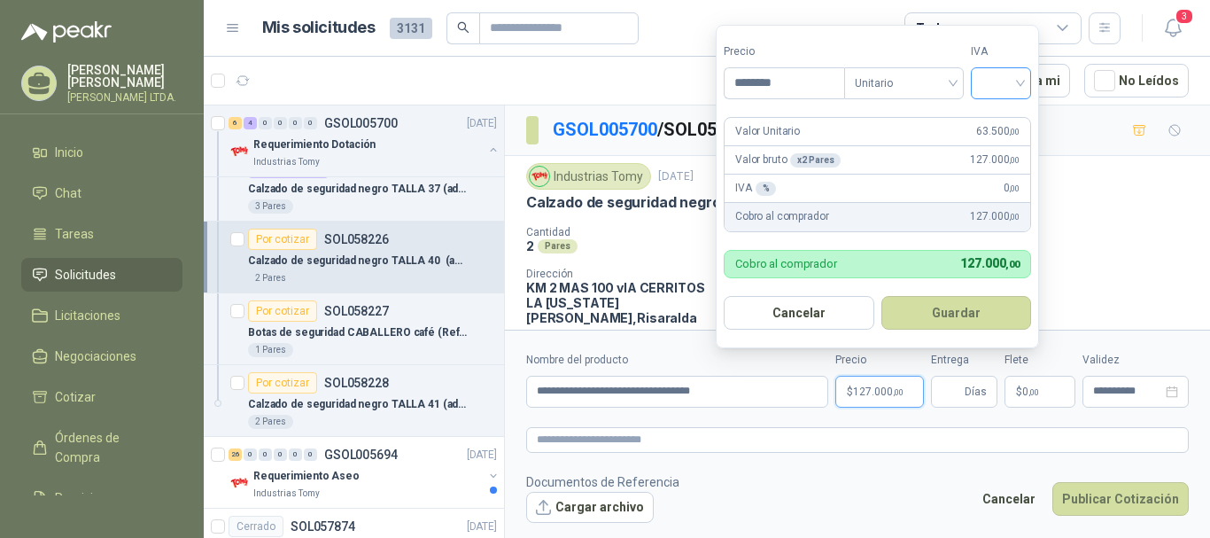
type input "********"
click at [1021, 87] on input "search" at bounding box center [1001, 81] width 39 height 27
click at [1012, 110] on div "19%" at bounding box center [1005, 119] width 33 height 19
click at [950, 320] on button "Guardar" at bounding box center [959, 313] width 152 height 34
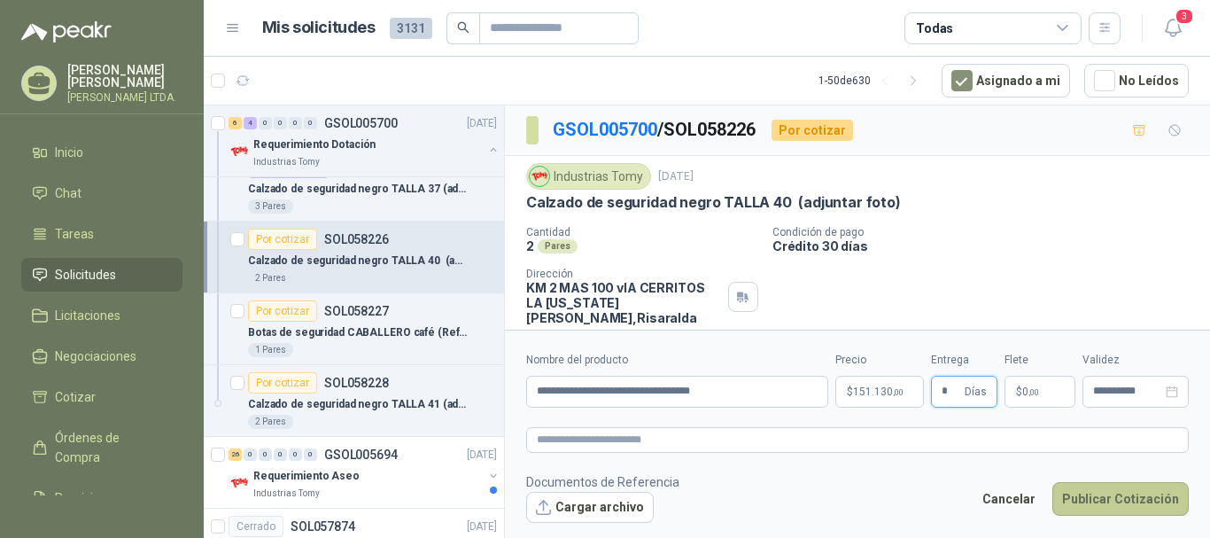
type input "*"
click at [1110, 493] on button "Publicar Cotización" at bounding box center [1121, 499] width 136 height 34
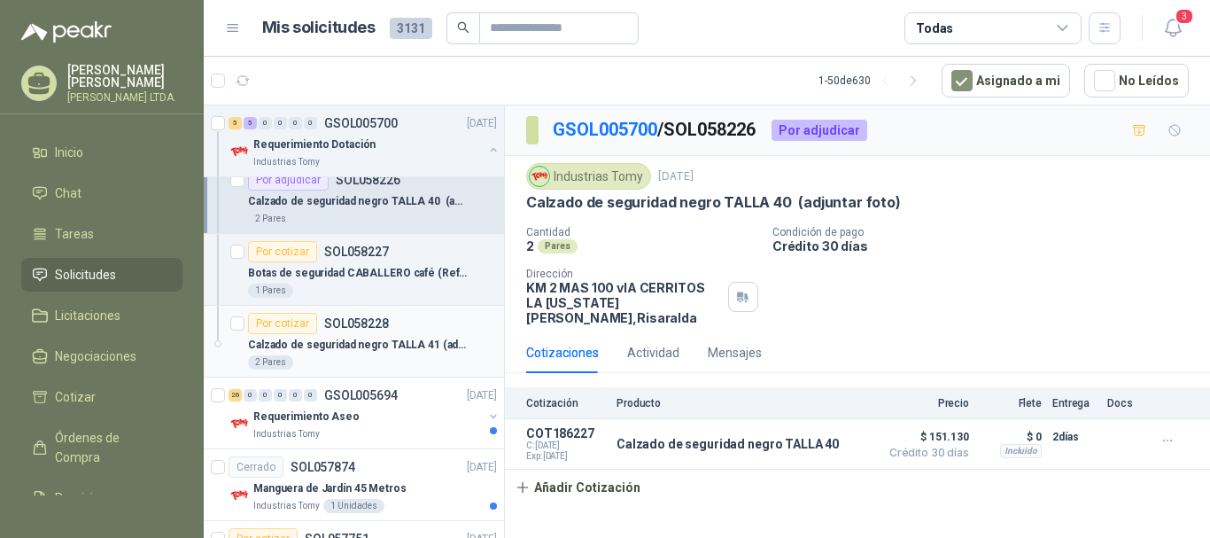
scroll to position [709, 0]
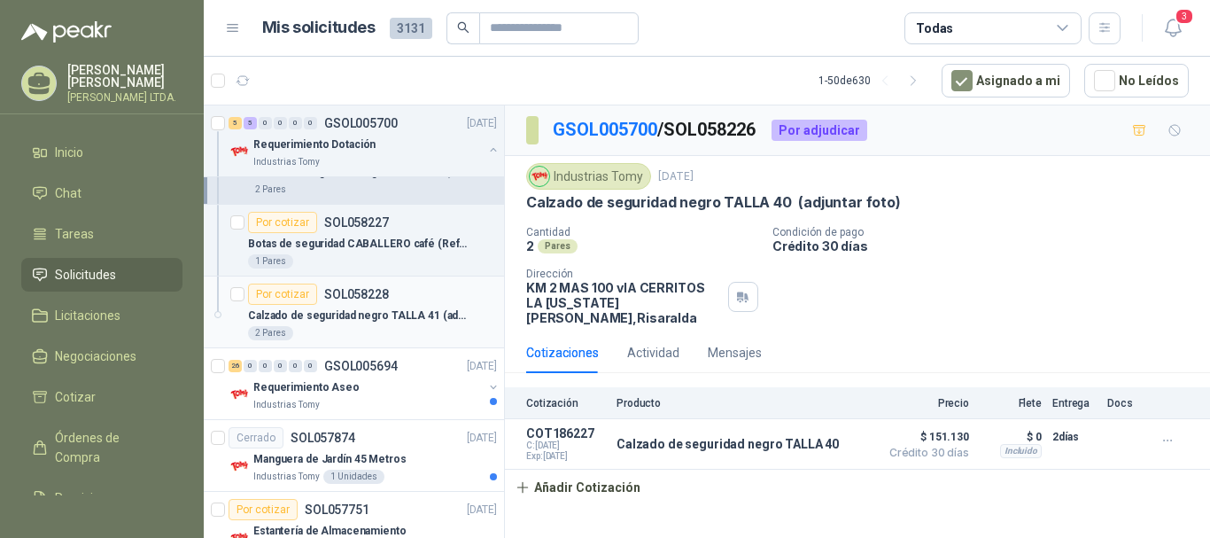
click at [366, 310] on p "Calzado de seguridad negro TALLA 41 (adjuntar foto)" at bounding box center [358, 315] width 221 height 17
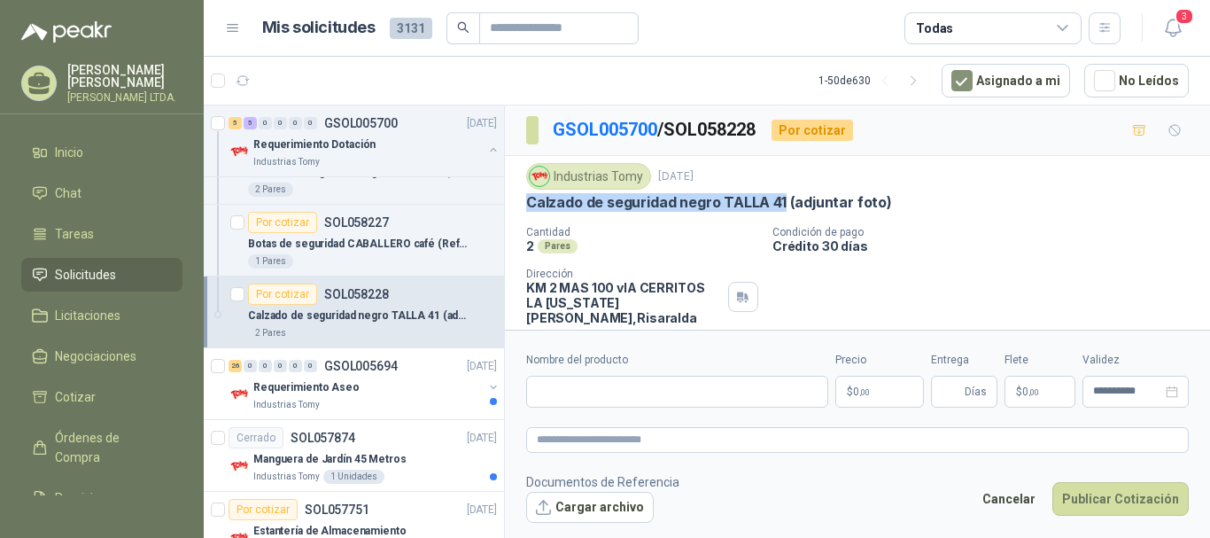
drag, startPoint x: 526, startPoint y: 202, endPoint x: 781, endPoint y: 193, distance: 255.3
click at [781, 193] on p "Calzado de seguridad negro TALLA 41 (adjuntar foto)" at bounding box center [709, 202] width 366 height 19
copy p "Calzado de seguridad negro TALLA 41"
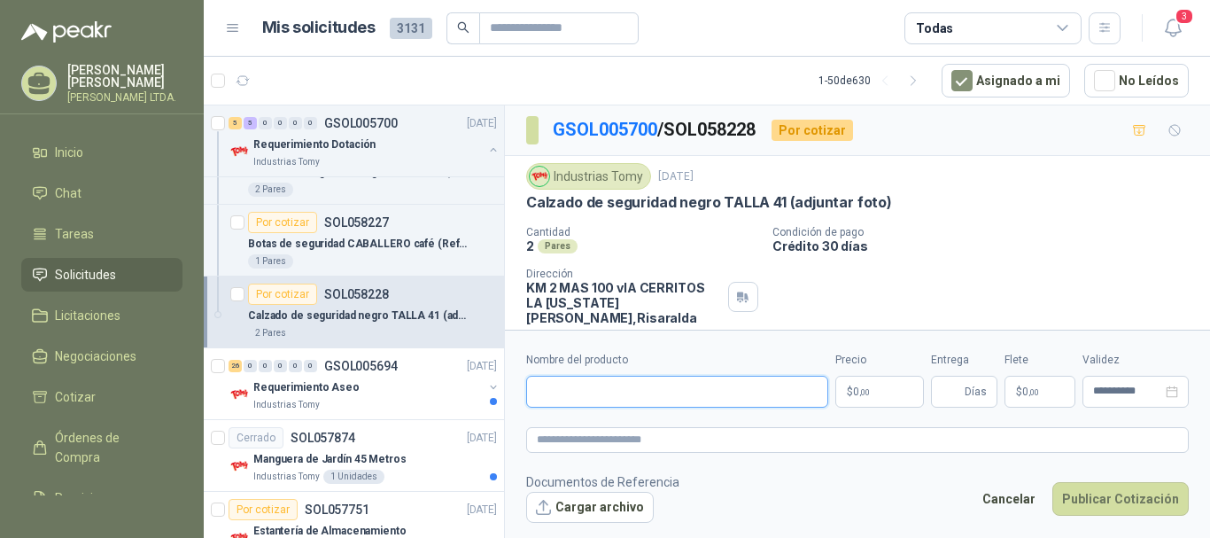
click at [658, 385] on input "Nombre del producto" at bounding box center [677, 392] width 302 height 32
paste input "**********"
type input "**********"
click at [894, 386] on p "$ 0 ,00" at bounding box center [879, 392] width 89 height 32
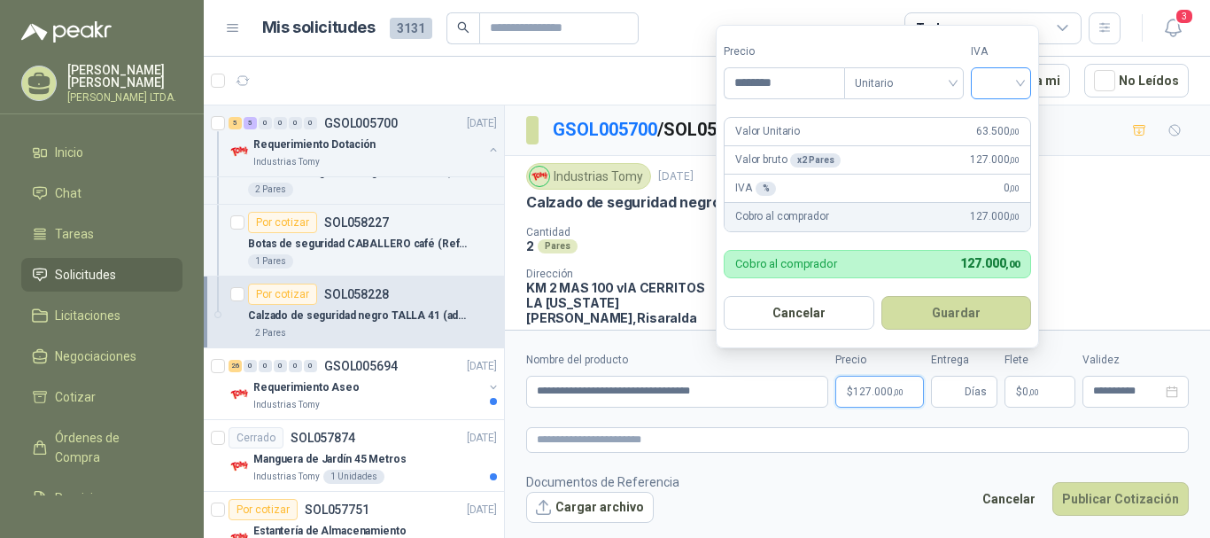
type input "********"
click at [1021, 71] on input "search" at bounding box center [1001, 81] width 39 height 27
click at [993, 123] on div "19%" at bounding box center [1005, 119] width 33 height 19
click at [944, 320] on button "Guardar" at bounding box center [959, 313] width 152 height 34
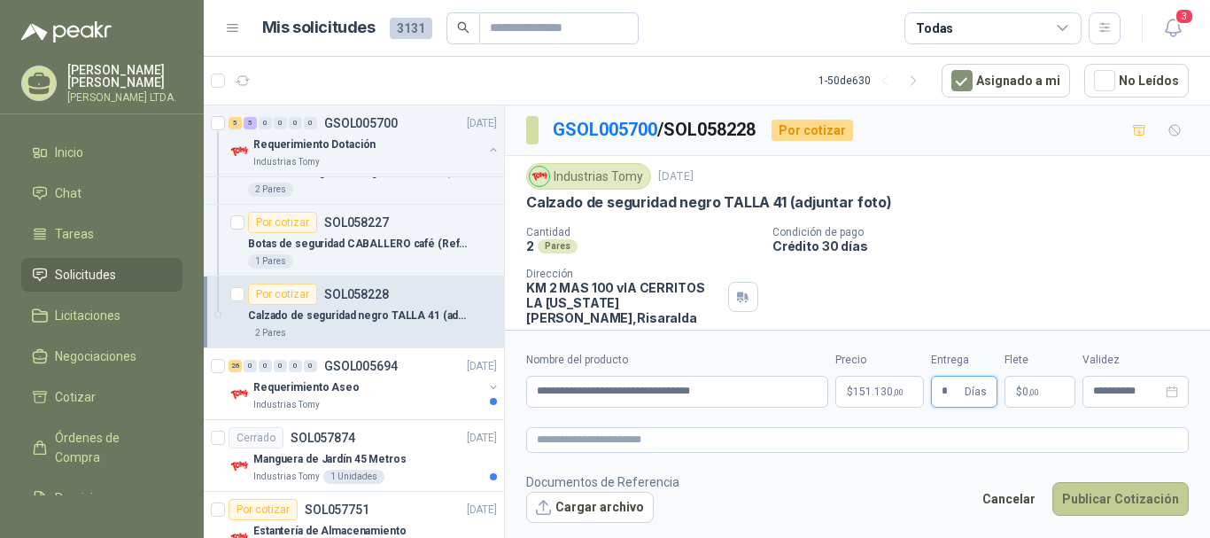
type input "*"
click at [1101, 502] on button "Publicar Cotización" at bounding box center [1121, 499] width 136 height 34
